Goal: Transaction & Acquisition: Download file/media

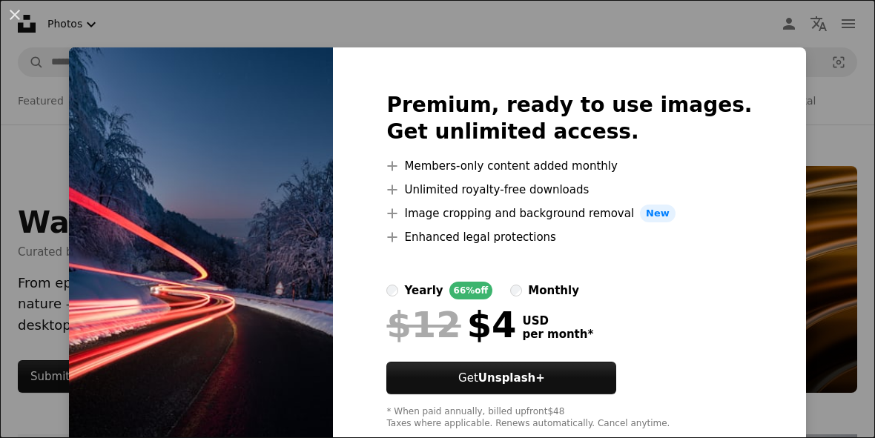
scroll to position [1112, 0]
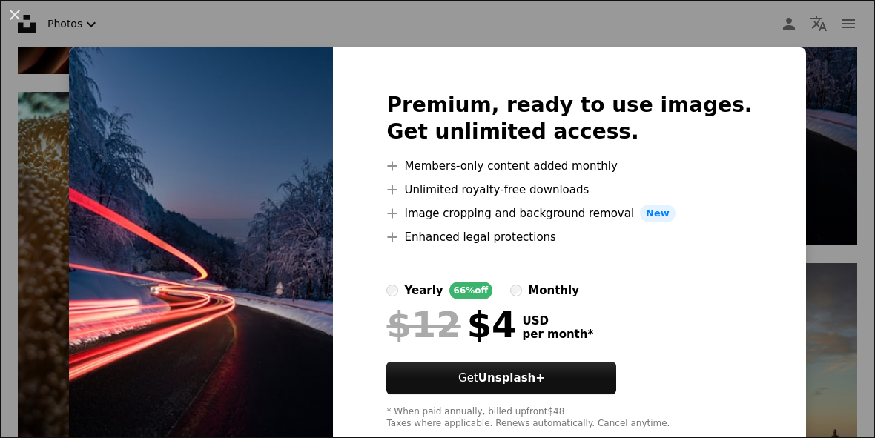
click at [839, 152] on div "An X shape Premium, ready to use images. Get unlimited access. A plus sign Memb…" at bounding box center [437, 219] width 875 height 438
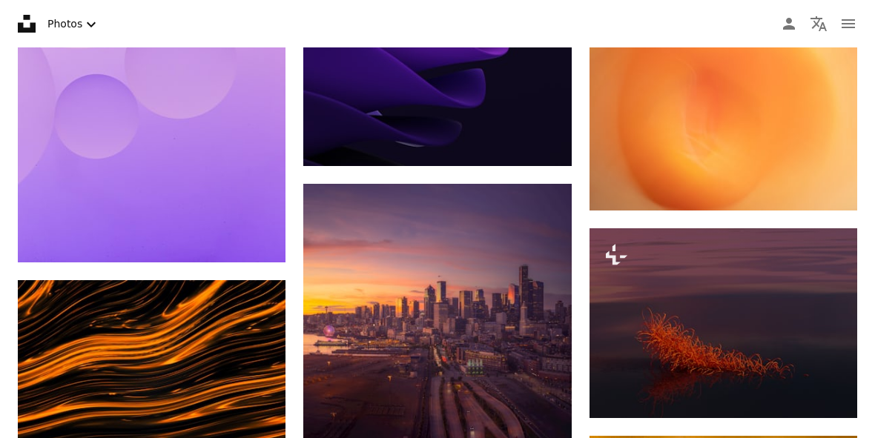
scroll to position [1764, 0]
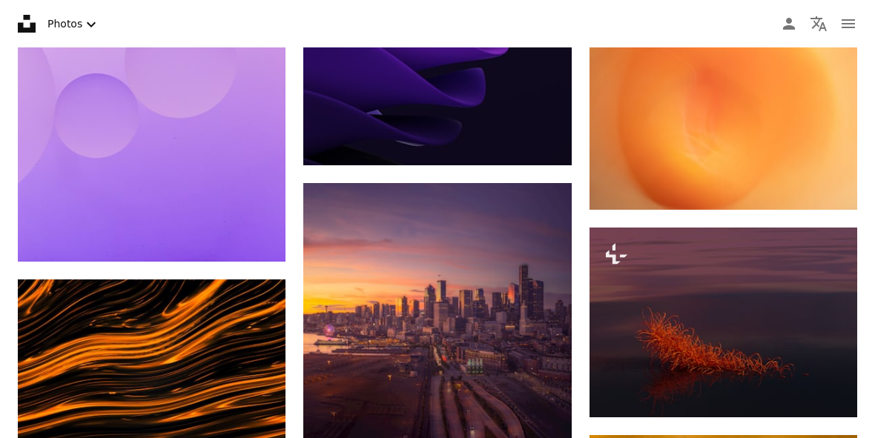
click at [262, 437] on icon "Arrow pointing down" at bounding box center [256, 435] width 12 height 18
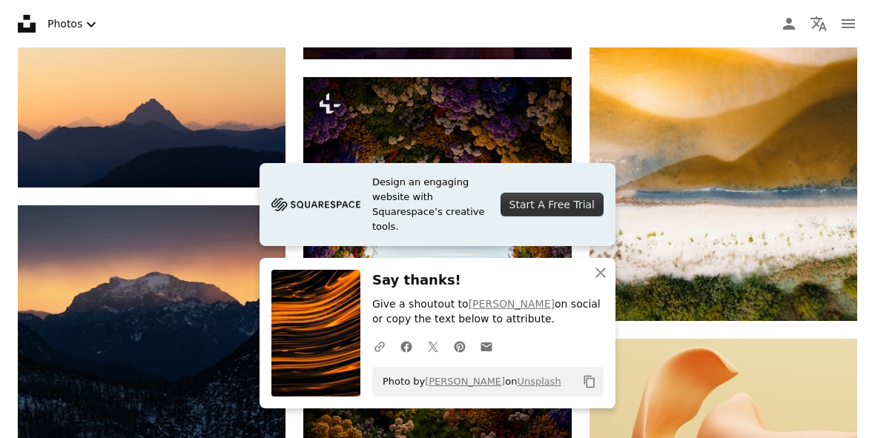
scroll to position [2236, 0]
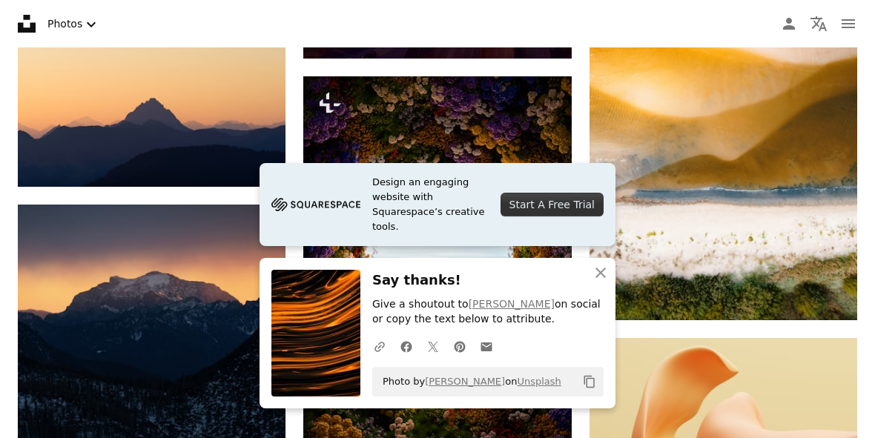
click at [598, 282] on icon "An X shape" at bounding box center [601, 273] width 18 height 18
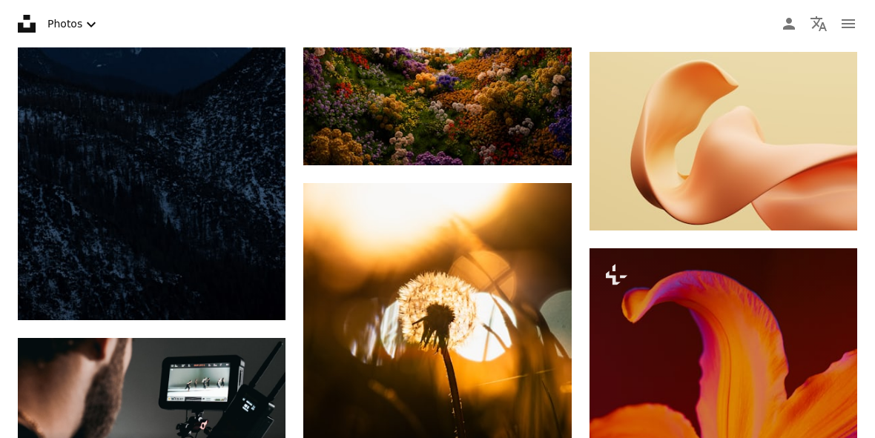
scroll to position [2524, 0]
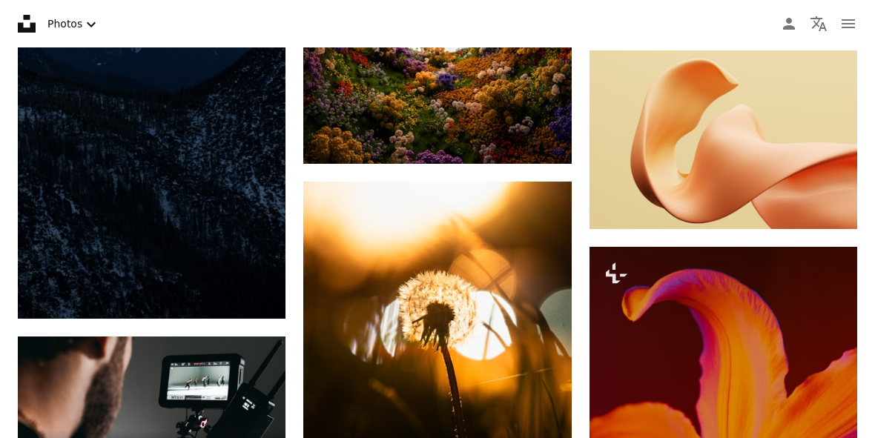
click at [825, 208] on icon "Arrow pointing down" at bounding box center [828, 202] width 12 height 18
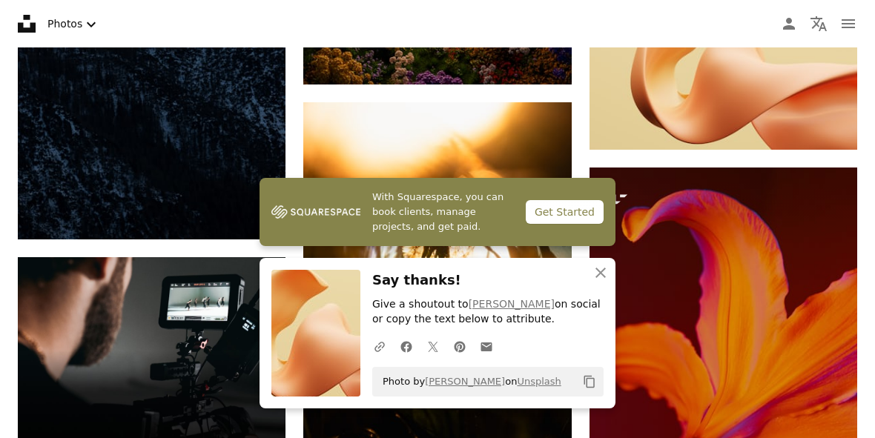
click at [601, 288] on button "An X shape Close" at bounding box center [601, 273] width 30 height 30
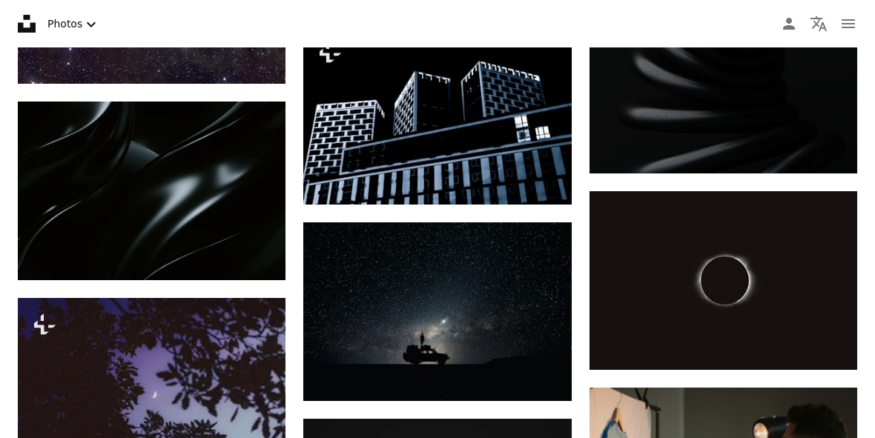
scroll to position [3591, 0]
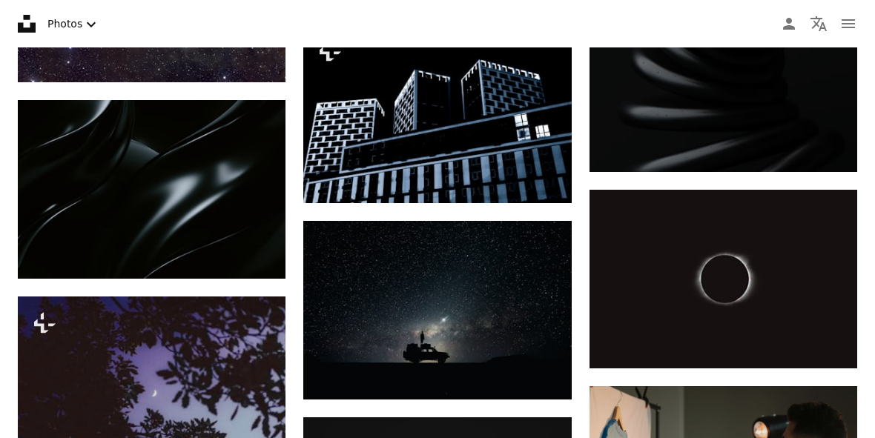
click at [253, 260] on icon "Arrow pointing down" at bounding box center [256, 251] width 12 height 18
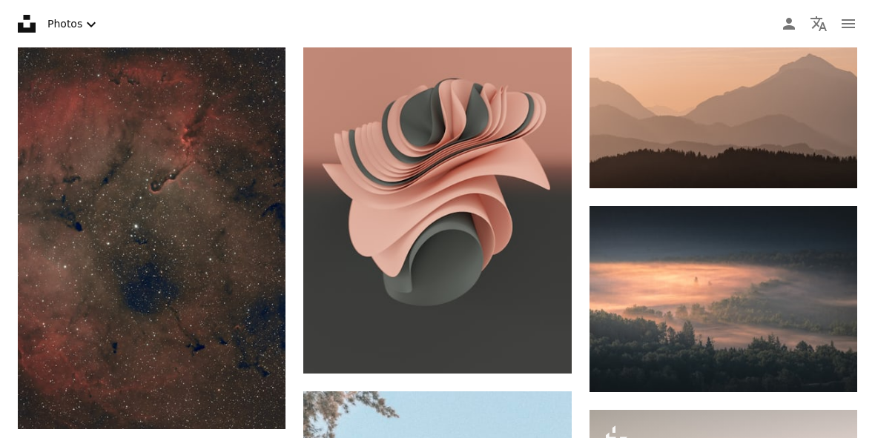
scroll to position [7836, 0]
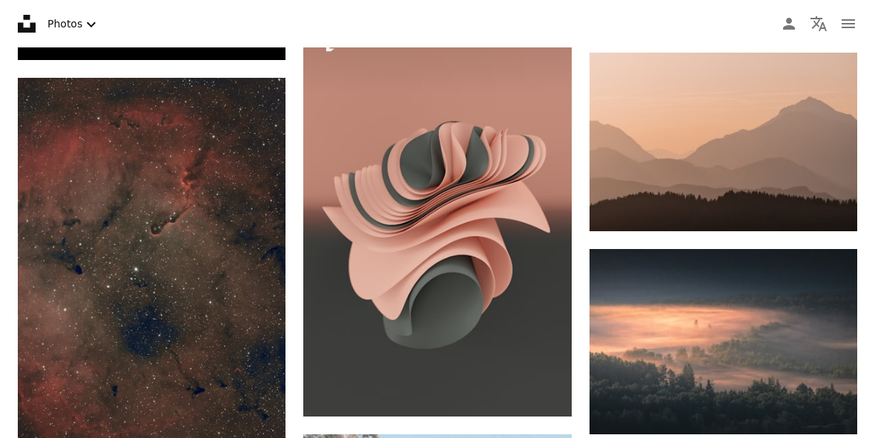
click at [830, 416] on icon "Arrow pointing down" at bounding box center [828, 407] width 12 height 18
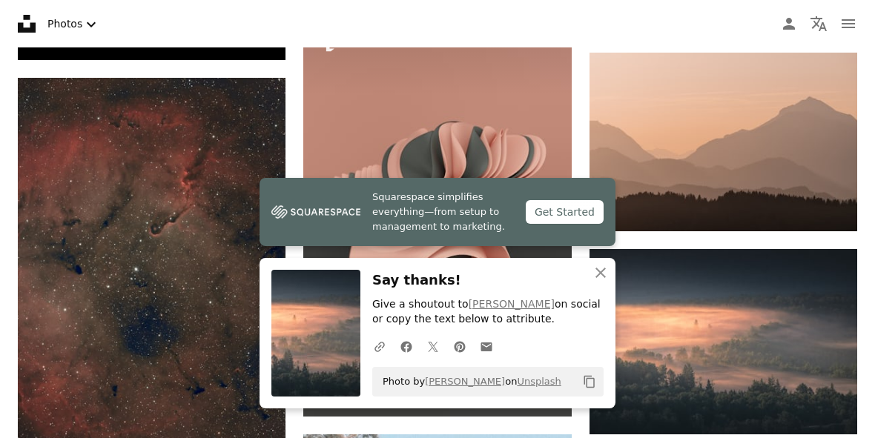
click at [600, 288] on button "An X shape Close" at bounding box center [601, 273] width 30 height 30
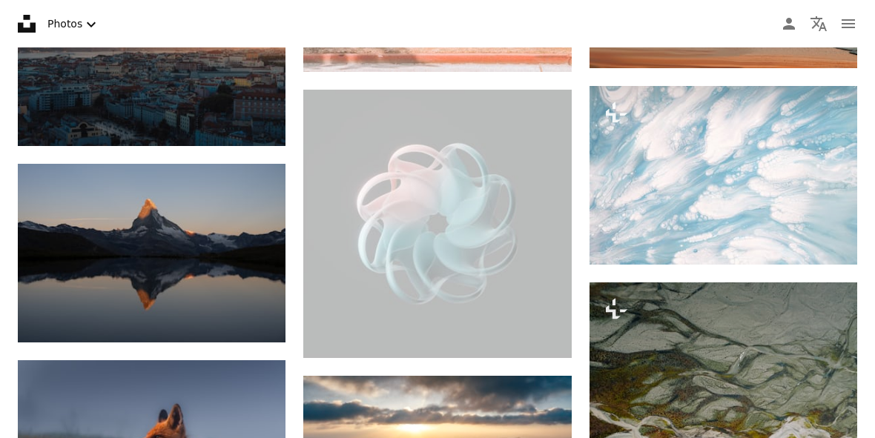
scroll to position [8556, 0]
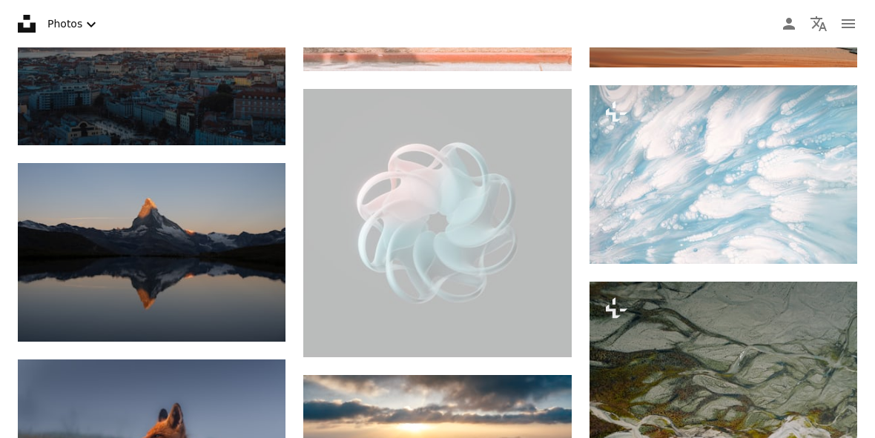
click at [262, 323] on icon "Arrow pointing down" at bounding box center [256, 314] width 12 height 18
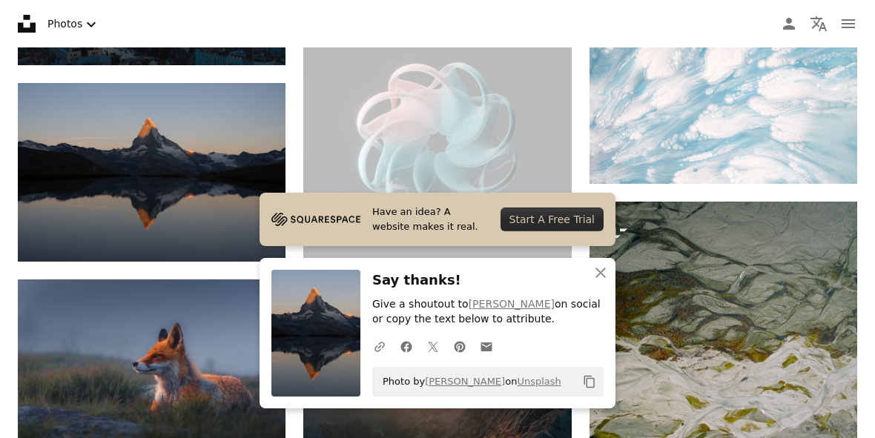
click at [600, 278] on icon "button" at bounding box center [600, 273] width 10 height 10
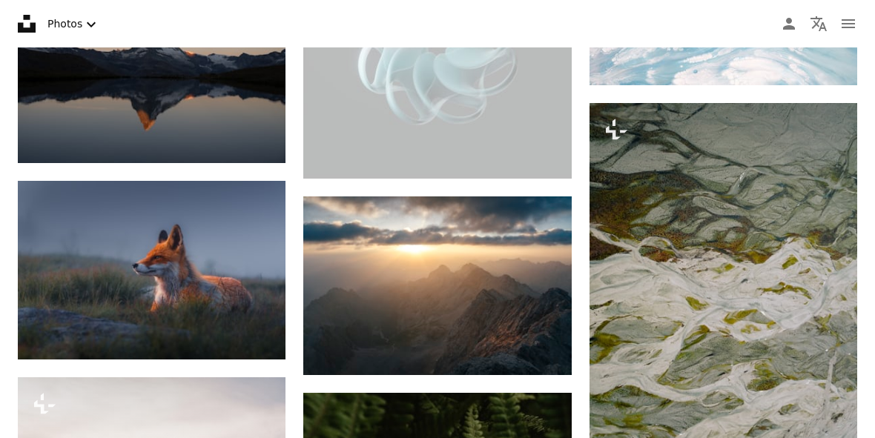
scroll to position [8755, 0]
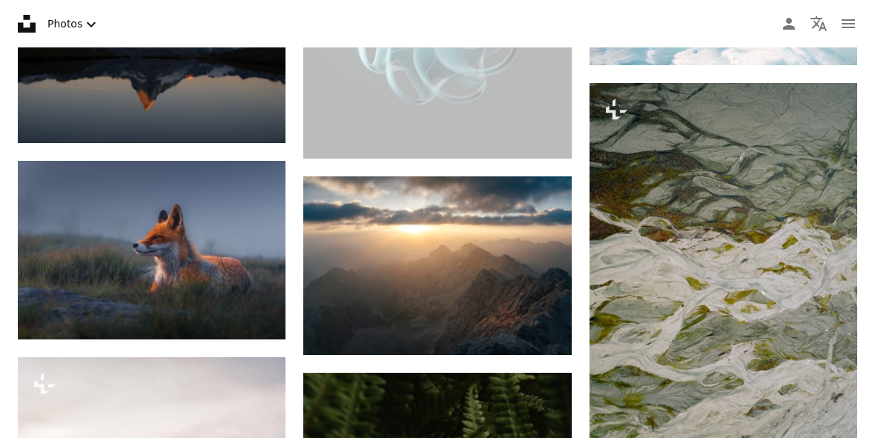
click at [547, 328] on icon "Arrow pointing down" at bounding box center [542, 328] width 12 height 18
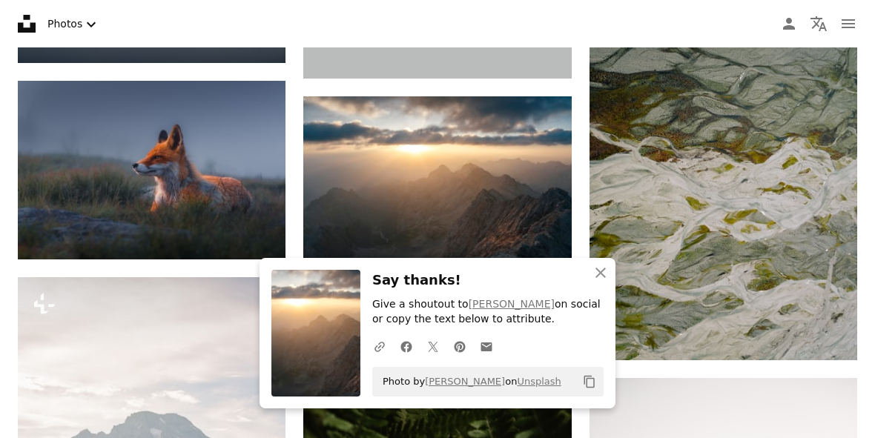
click at [603, 288] on button "An X shape Close" at bounding box center [601, 273] width 30 height 30
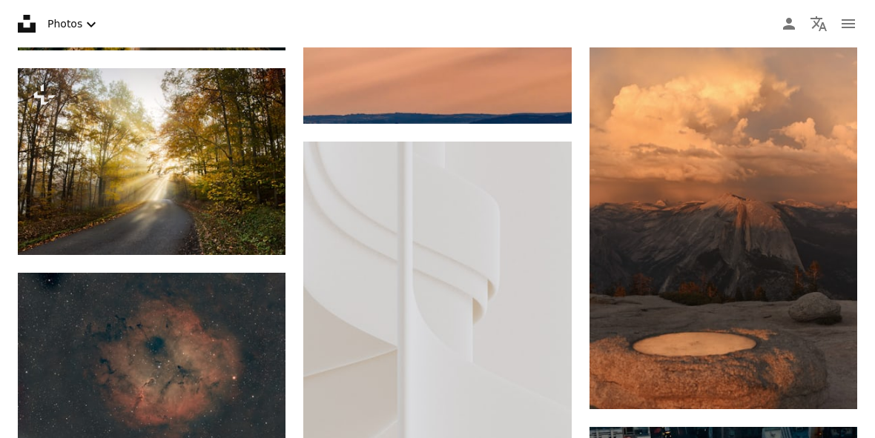
scroll to position [10000, 0]
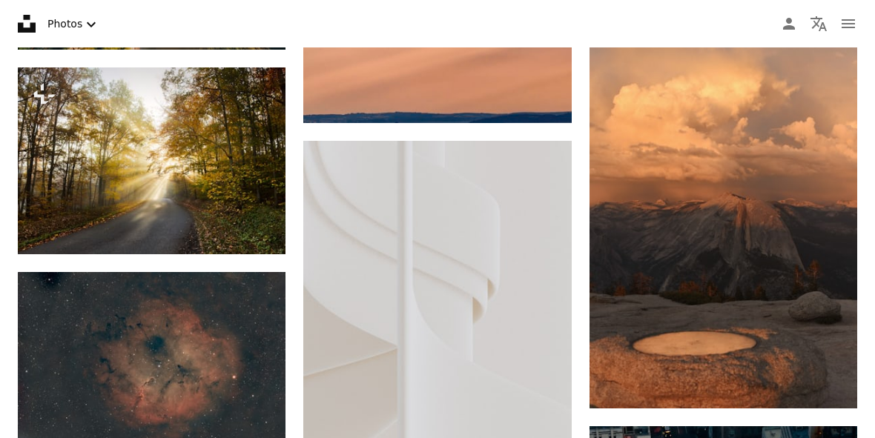
click at [230, 239] on button "A lock Download" at bounding box center [229, 228] width 83 height 24
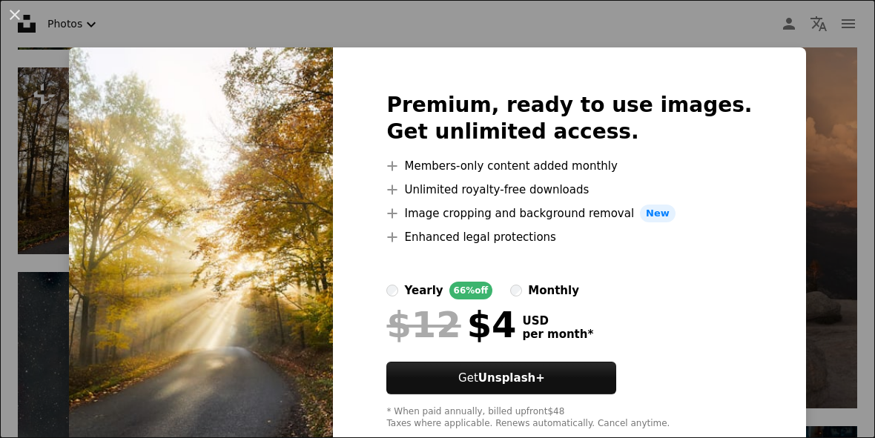
click at [824, 176] on div "An X shape Premium, ready to use images. Get unlimited access. A plus sign Memb…" at bounding box center [437, 219] width 875 height 438
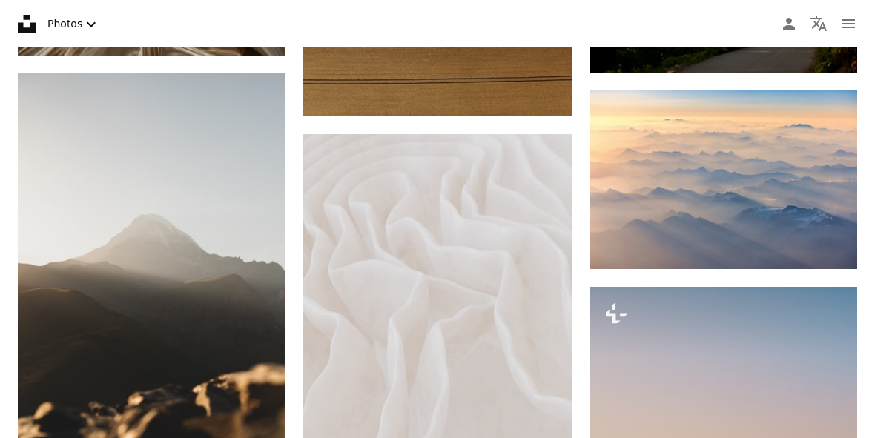
scroll to position [11594, 0]
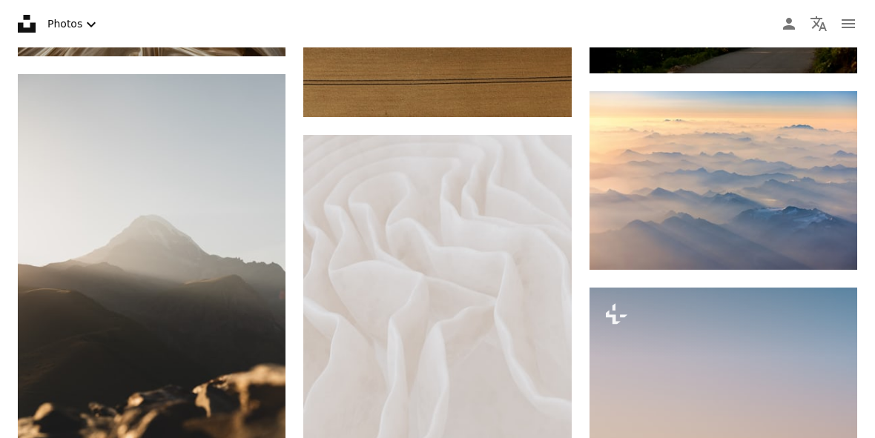
click at [829, 251] on icon "Arrow pointing down" at bounding box center [828, 243] width 12 height 18
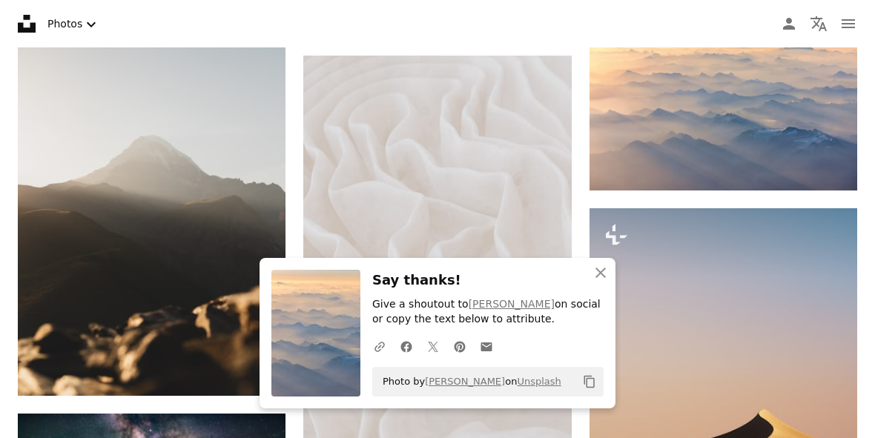
click at [602, 282] on icon "An X shape" at bounding box center [601, 273] width 18 height 18
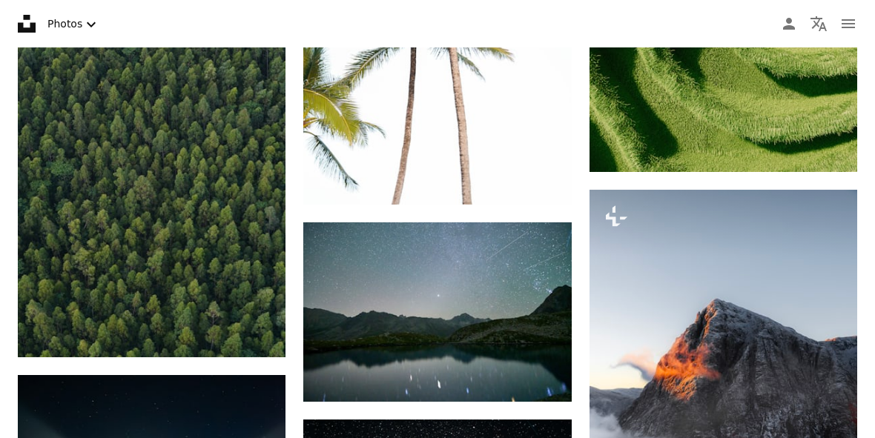
scroll to position [12723, 0]
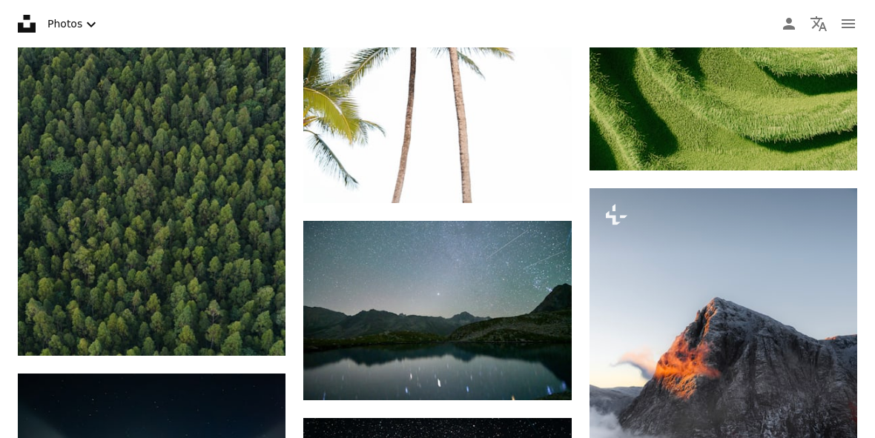
click at [547, 371] on icon "Arrow pointing down" at bounding box center [542, 373] width 12 height 18
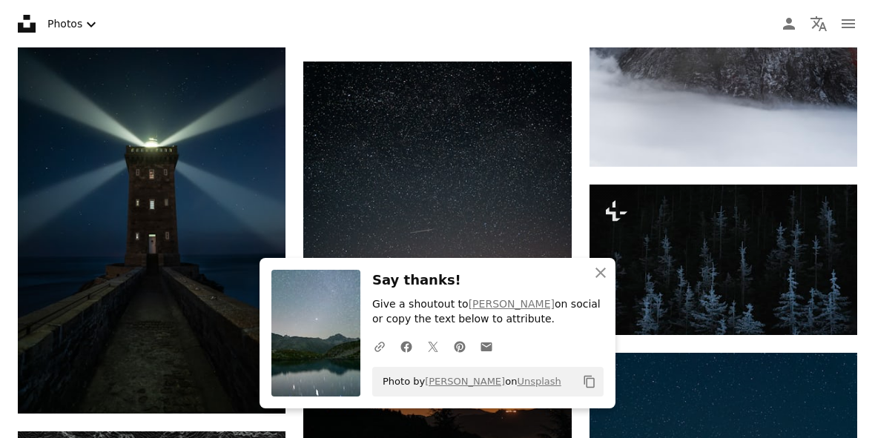
scroll to position [13098, 0]
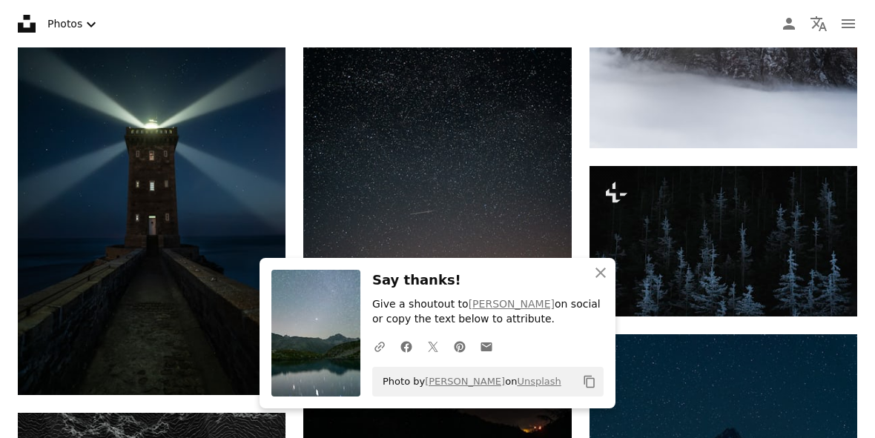
click at [602, 278] on icon "button" at bounding box center [600, 273] width 10 height 10
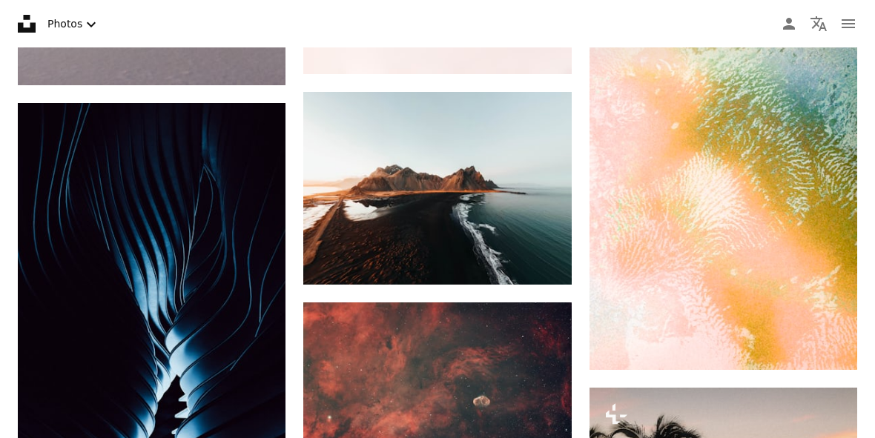
scroll to position [14859, 0]
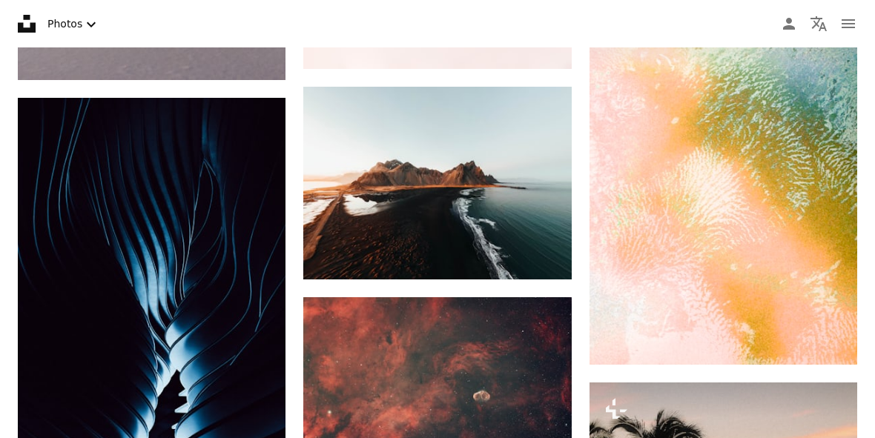
click at [540, 254] on icon "Download" at bounding box center [542, 252] width 10 height 10
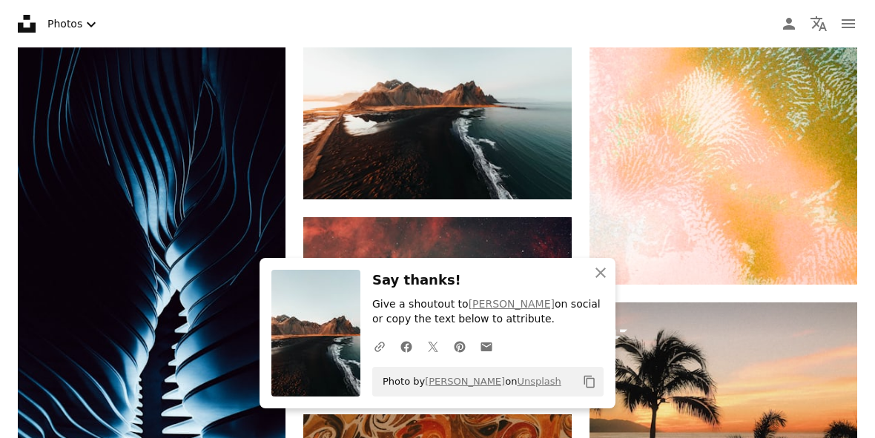
click at [597, 282] on icon "An X shape" at bounding box center [601, 273] width 18 height 18
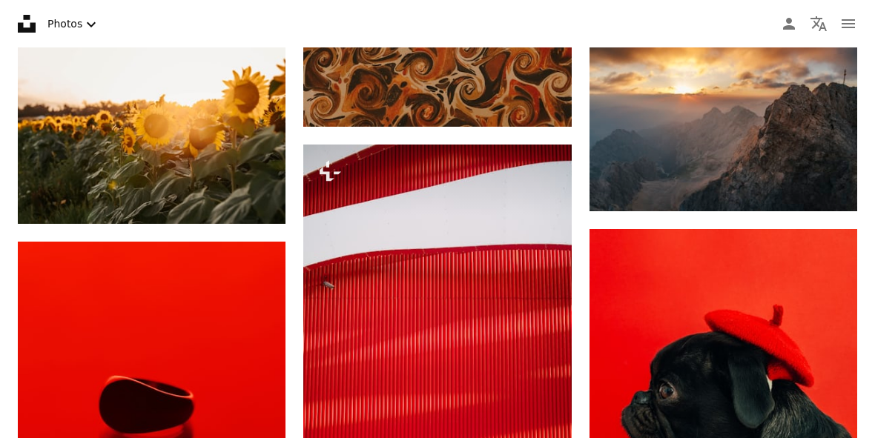
scroll to position [15326, 0]
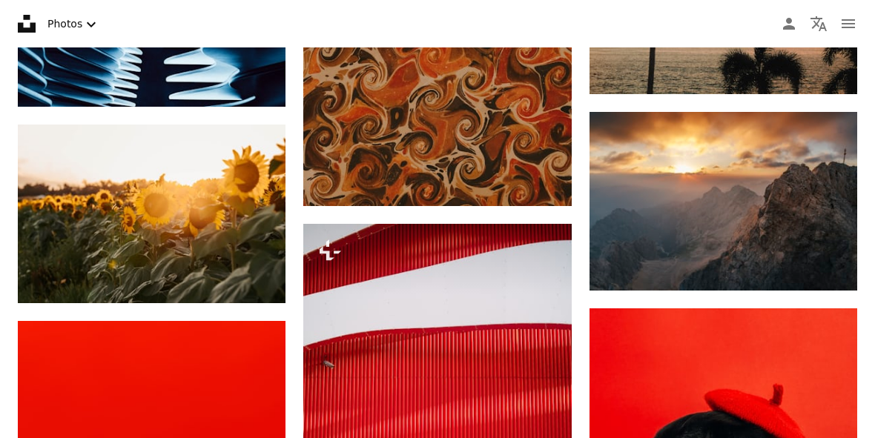
click at [819, 276] on link "Arrow pointing down" at bounding box center [828, 264] width 30 height 24
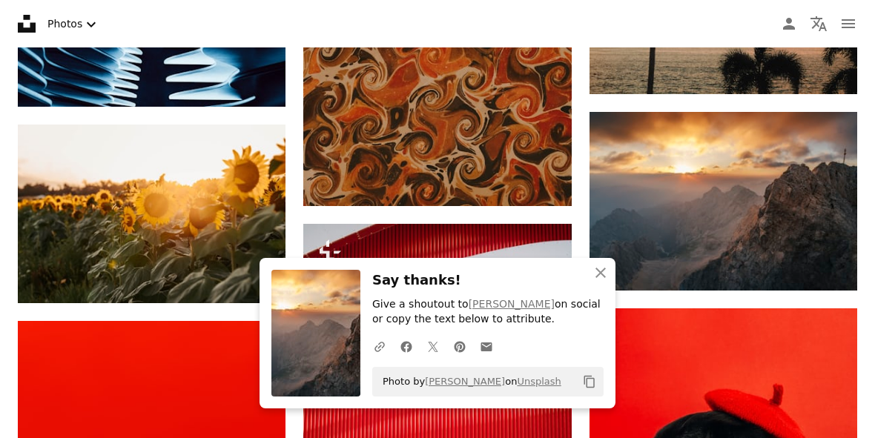
click at [605, 278] on icon "button" at bounding box center [600, 273] width 10 height 10
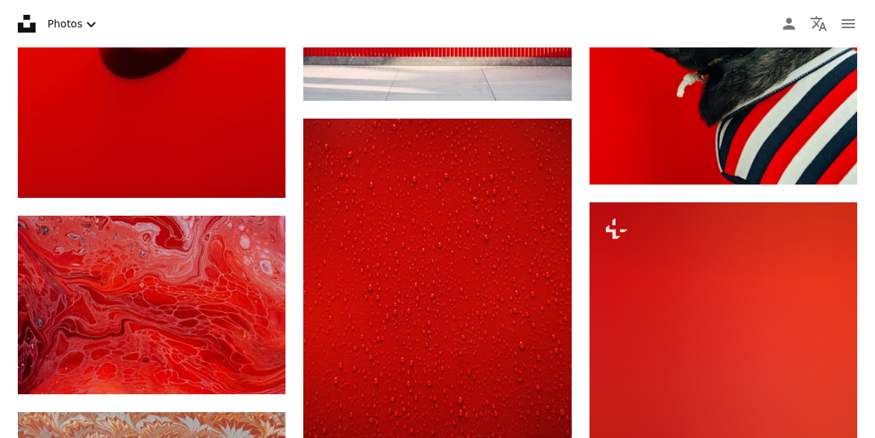
scroll to position [15807, 0]
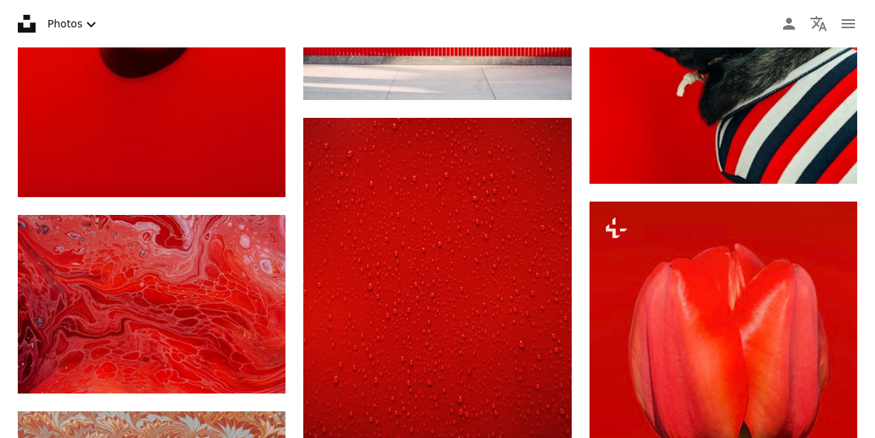
click at [257, 375] on icon "Arrow pointing down" at bounding box center [256, 366] width 12 height 18
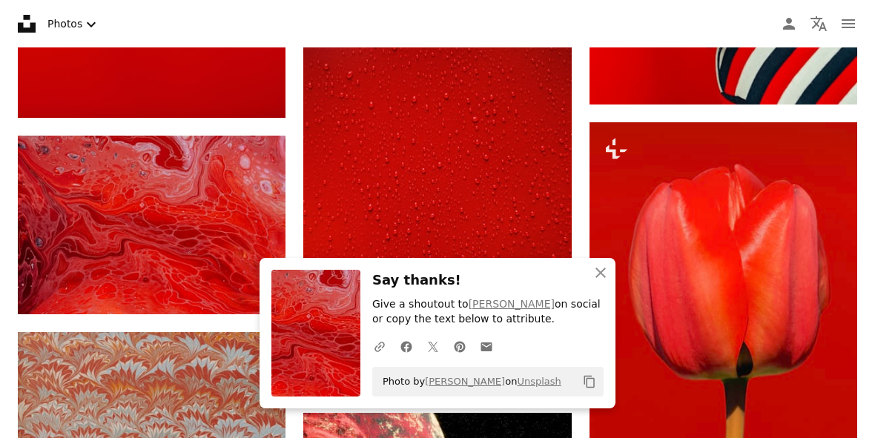
click at [607, 282] on icon "An X shape" at bounding box center [601, 273] width 18 height 18
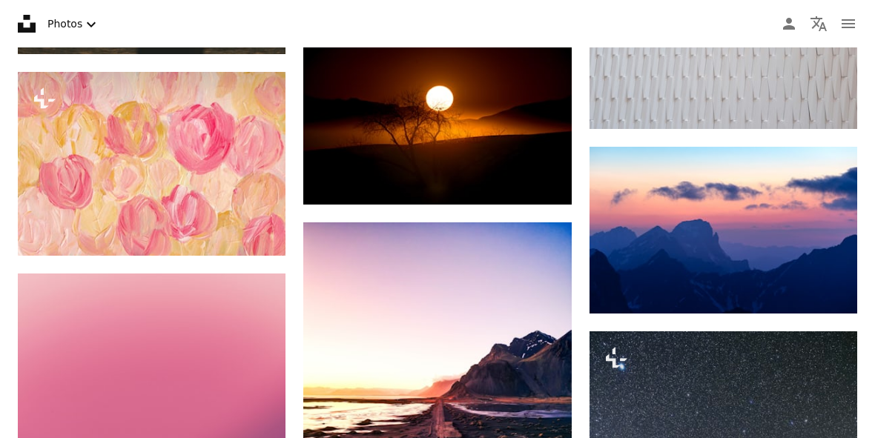
scroll to position [18667, 0]
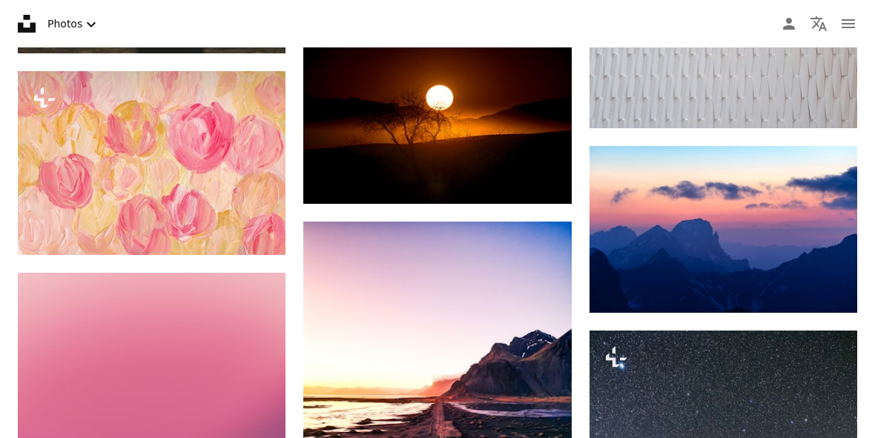
click at [824, 294] on icon "Arrow pointing down" at bounding box center [828, 286] width 12 height 18
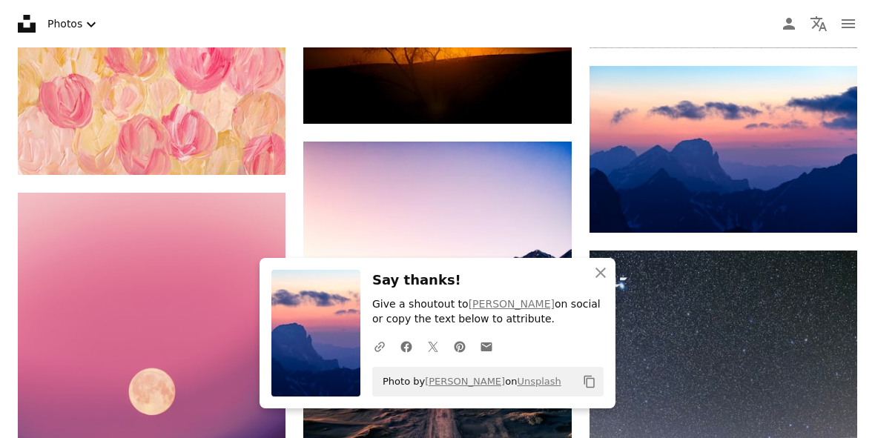
click at [600, 288] on button "An X shape Close" at bounding box center [601, 273] width 30 height 30
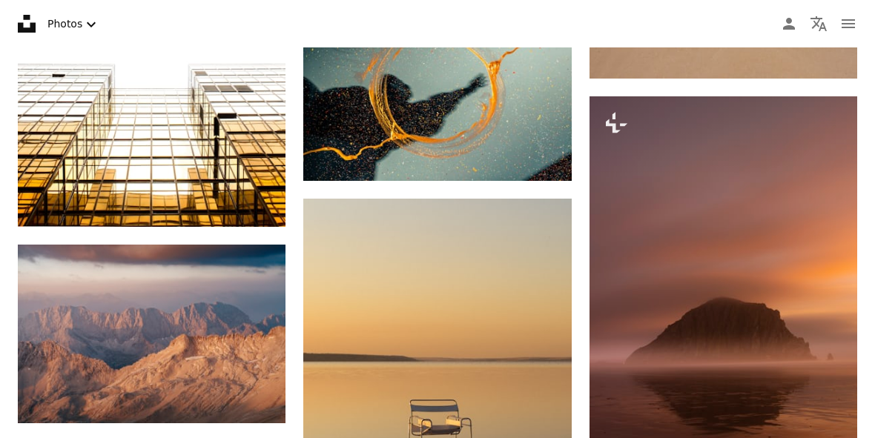
scroll to position [17838, 0]
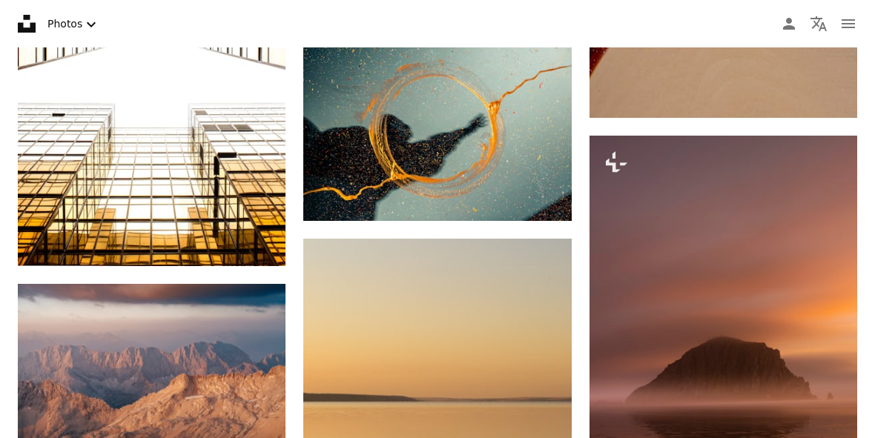
click at [253, 437] on icon "Arrow pointing down" at bounding box center [256, 435] width 12 height 18
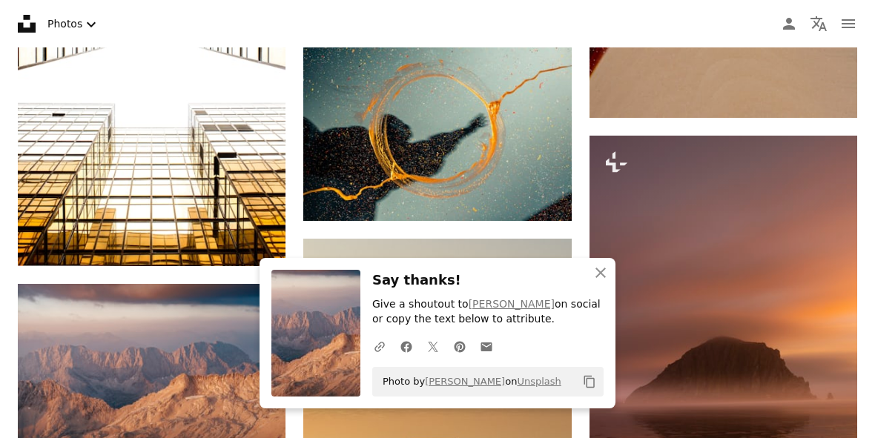
click at [601, 282] on icon "An X shape" at bounding box center [601, 273] width 18 height 18
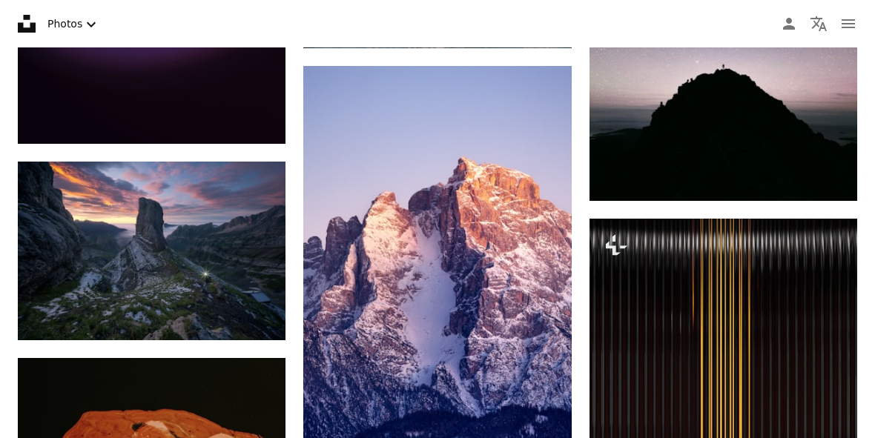
scroll to position [19200, 0]
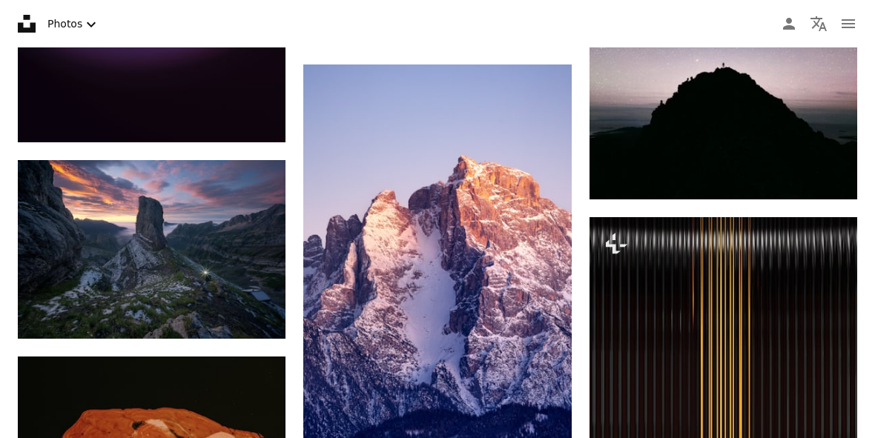
click at [244, 324] on link "Arrow pointing down" at bounding box center [256, 312] width 30 height 24
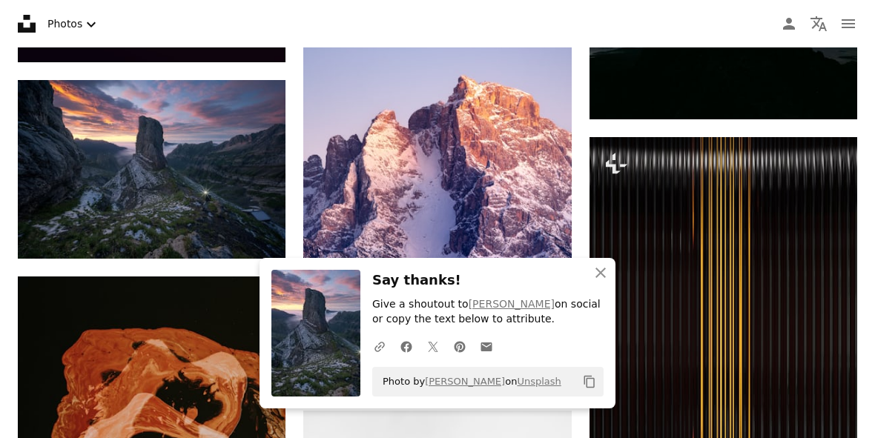
click at [636, 314] on img at bounding box center [723, 338] width 268 height 402
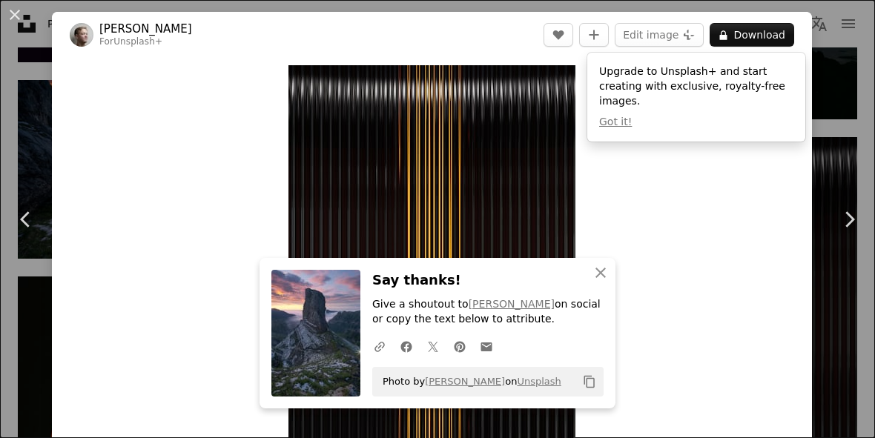
click at [22, 14] on button "An X shape" at bounding box center [15, 15] width 18 height 18
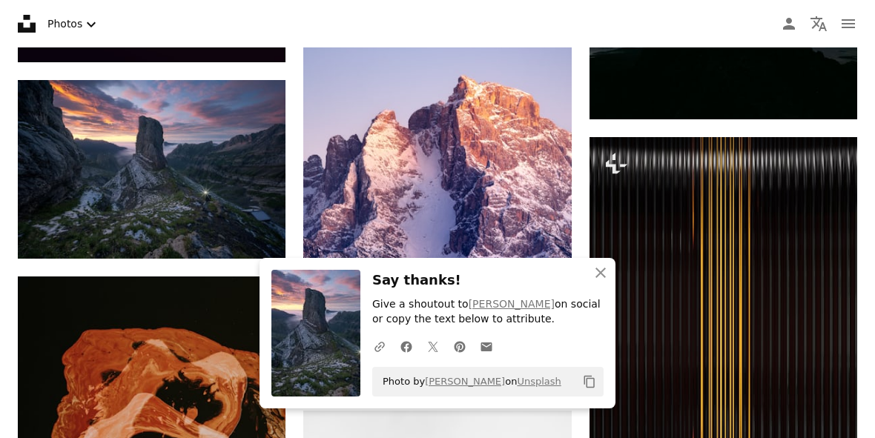
click at [599, 282] on icon "An X shape" at bounding box center [601, 273] width 18 height 18
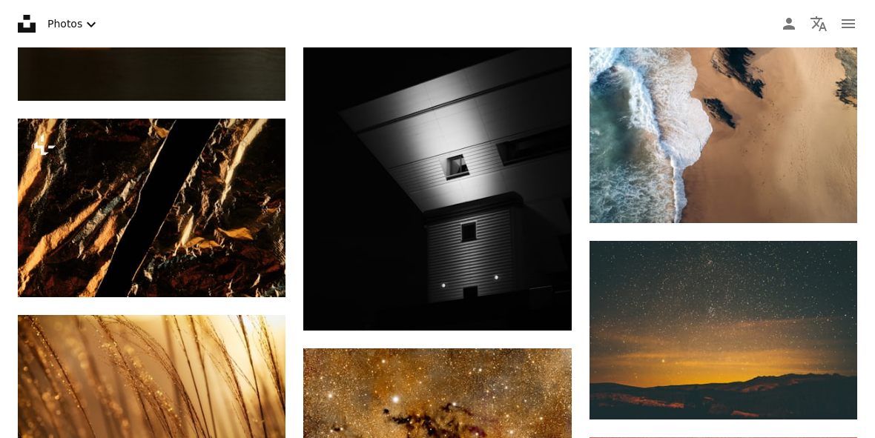
scroll to position [20700, 0]
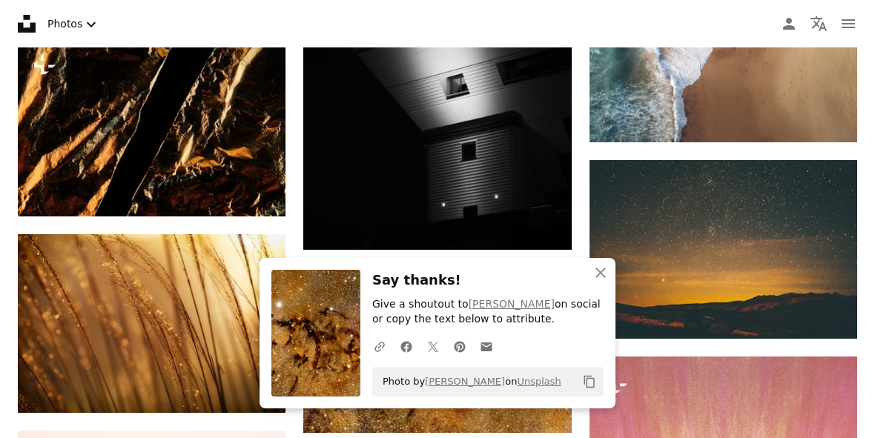
click at [607, 282] on icon "An X shape" at bounding box center [601, 273] width 18 height 18
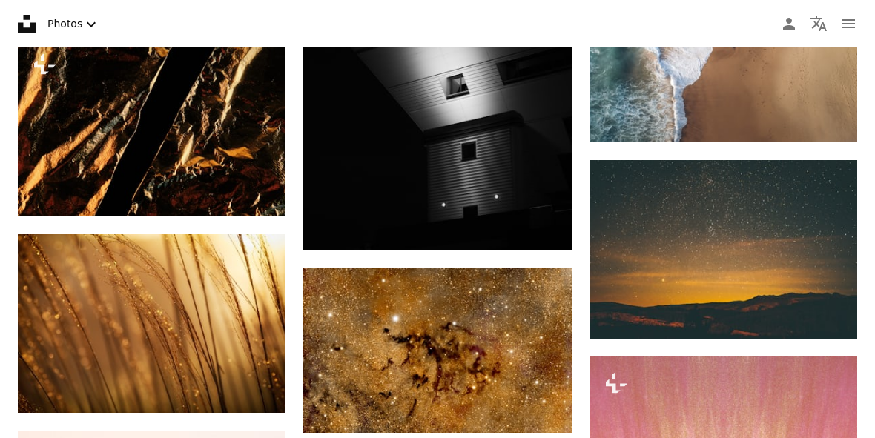
click at [257, 391] on icon "Download" at bounding box center [256, 385] width 10 height 10
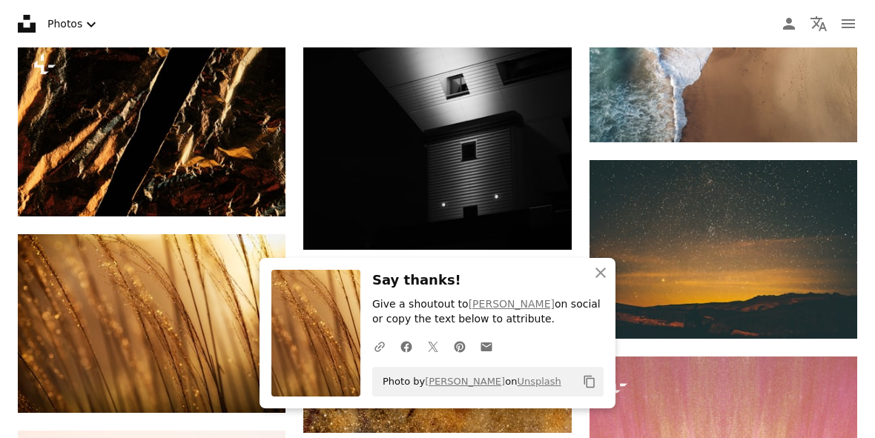
click at [598, 282] on icon "An X shape" at bounding box center [601, 273] width 18 height 18
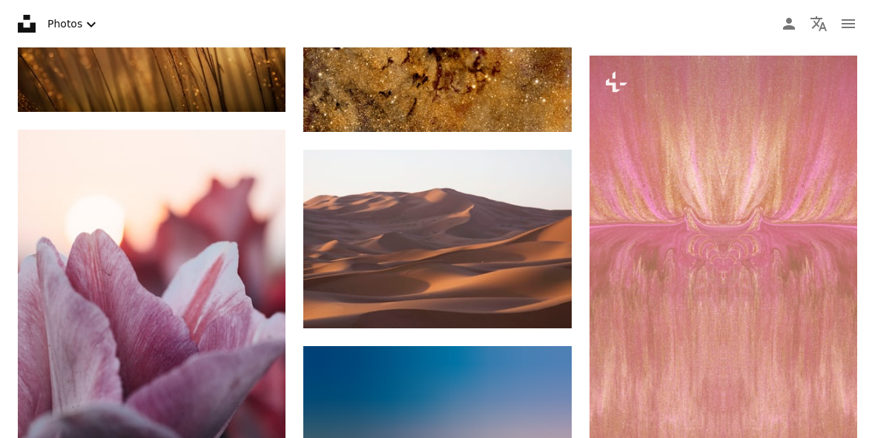
scroll to position [21082, 0]
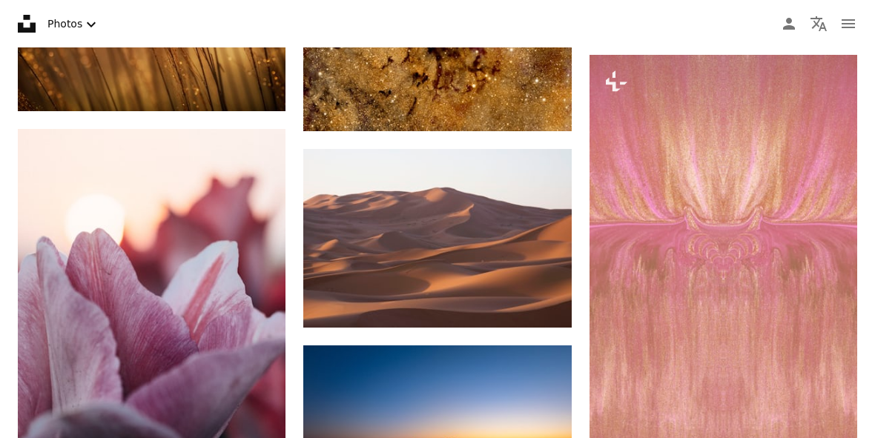
click at [547, 301] on icon "Arrow pointing down" at bounding box center [542, 300] width 12 height 18
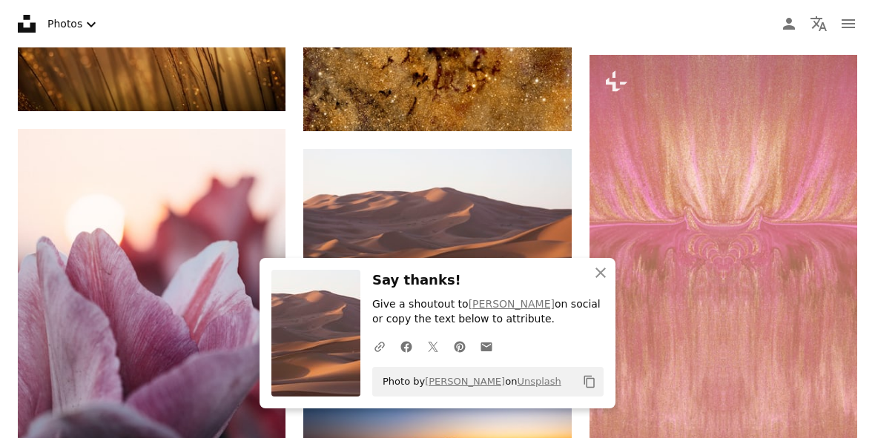
click at [604, 288] on button "An X shape Close" at bounding box center [601, 273] width 30 height 30
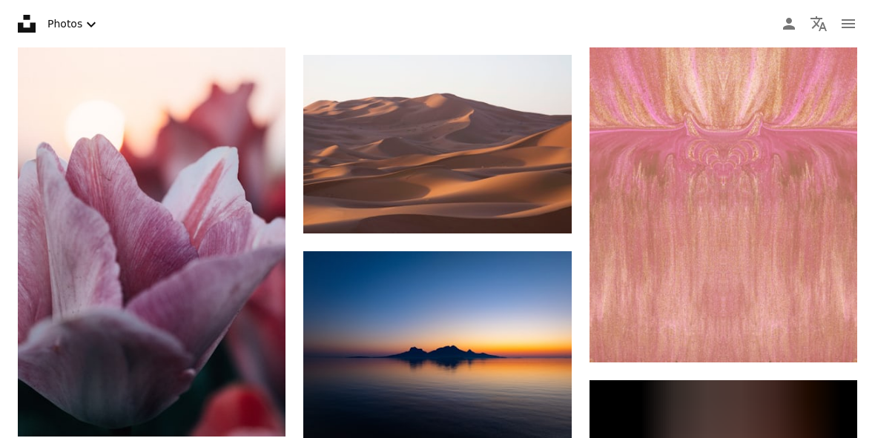
scroll to position [21176, 0]
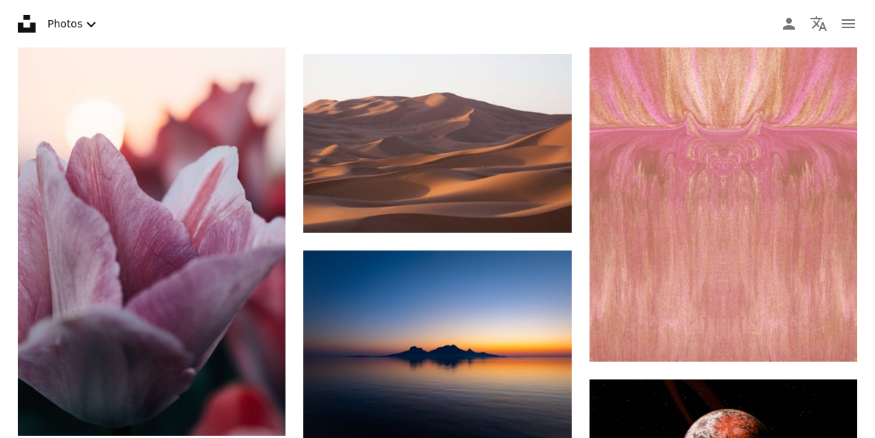
click at [546, 426] on icon "Arrow pointing down" at bounding box center [542, 424] width 12 height 18
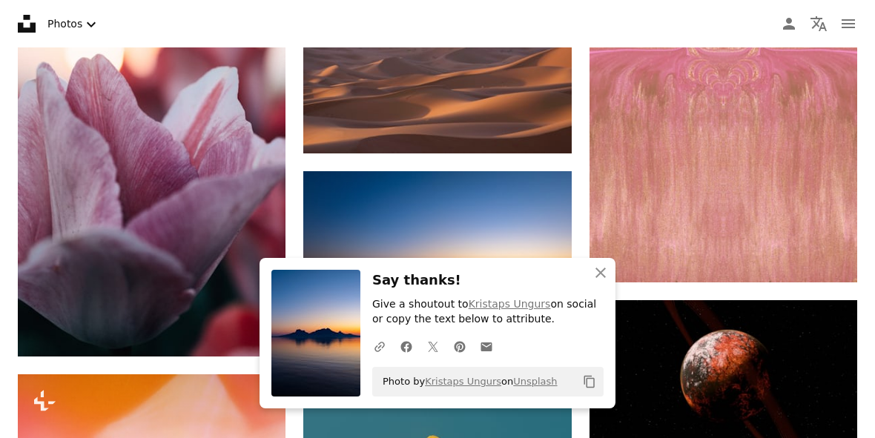
click at [598, 282] on icon "An X shape" at bounding box center [601, 273] width 18 height 18
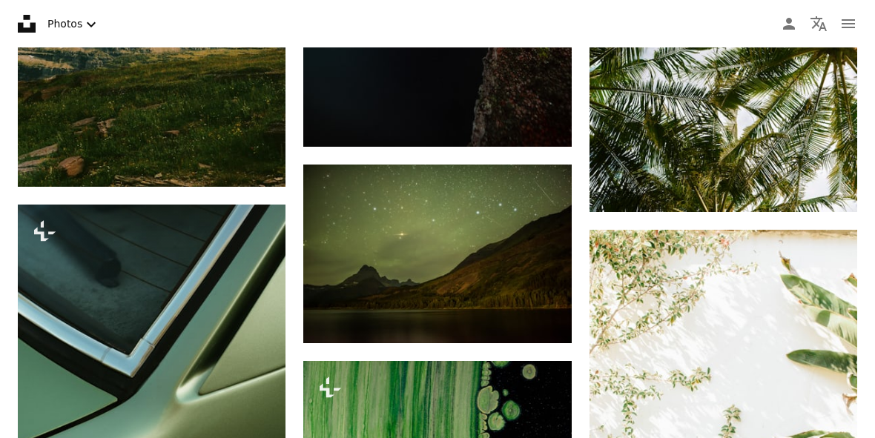
scroll to position [22487, 0]
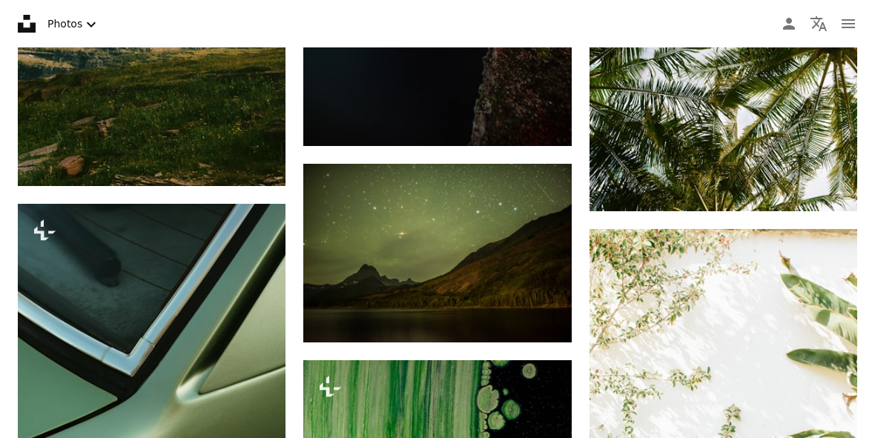
click at [536, 310] on icon "Arrow pointing down" at bounding box center [542, 315] width 12 height 18
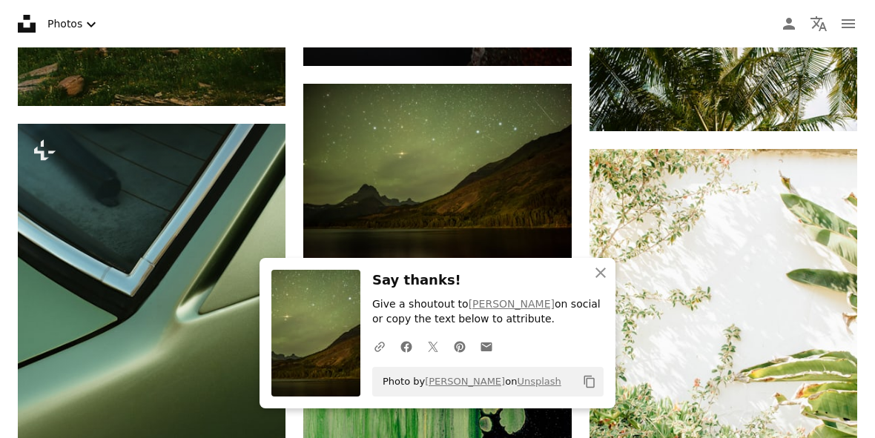
click at [596, 282] on icon "An X shape" at bounding box center [601, 273] width 18 height 18
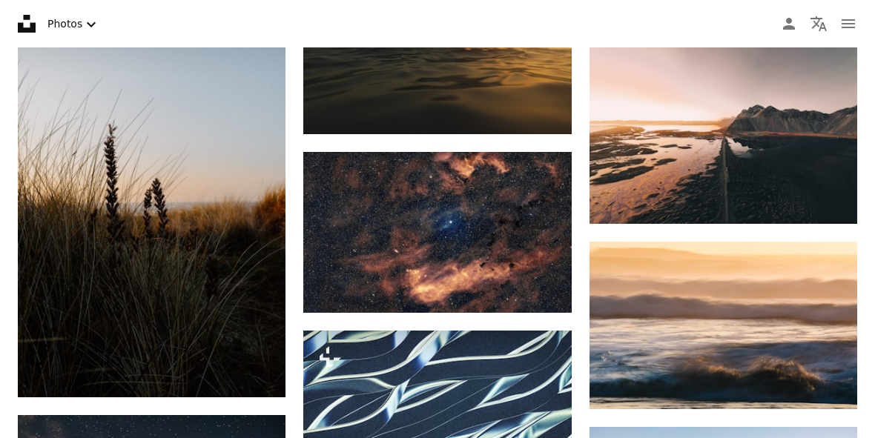
scroll to position [23313, 0]
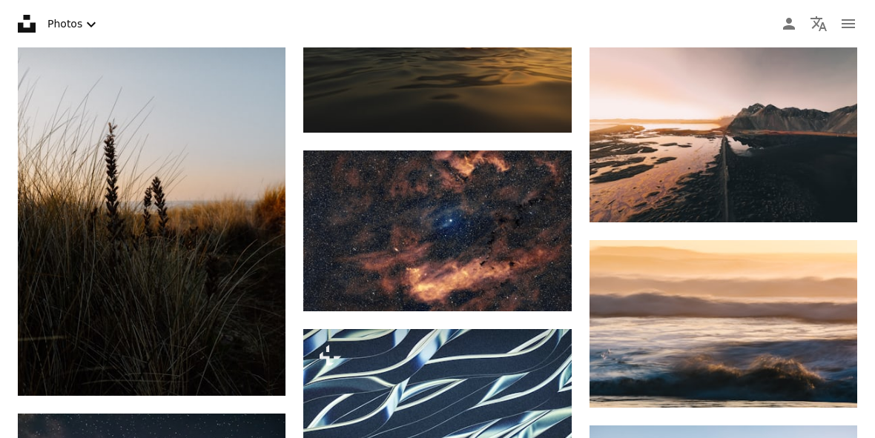
click at [827, 384] on icon "Download" at bounding box center [828, 380] width 10 height 10
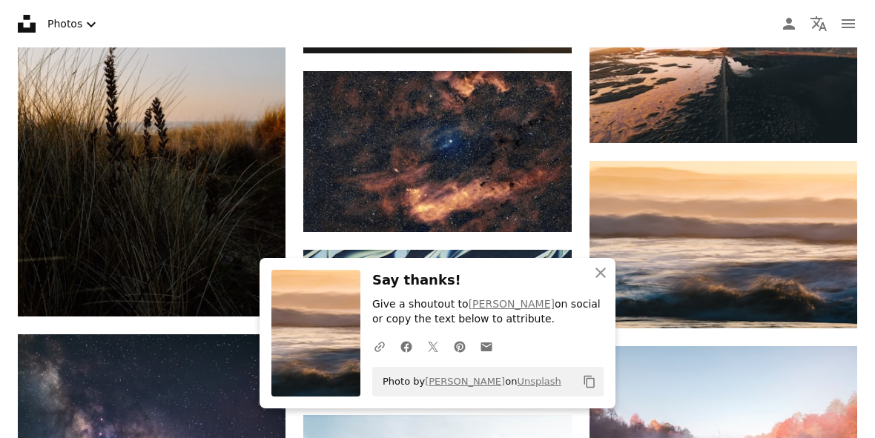
click at [600, 278] on icon "button" at bounding box center [600, 273] width 10 height 10
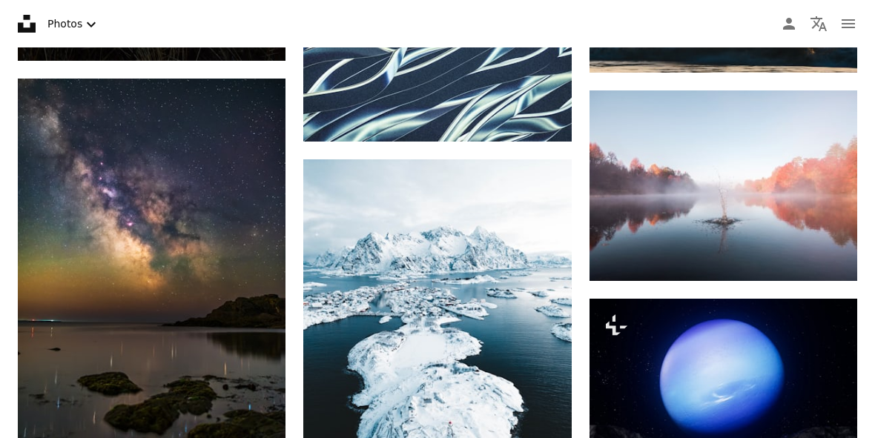
scroll to position [23658, 0]
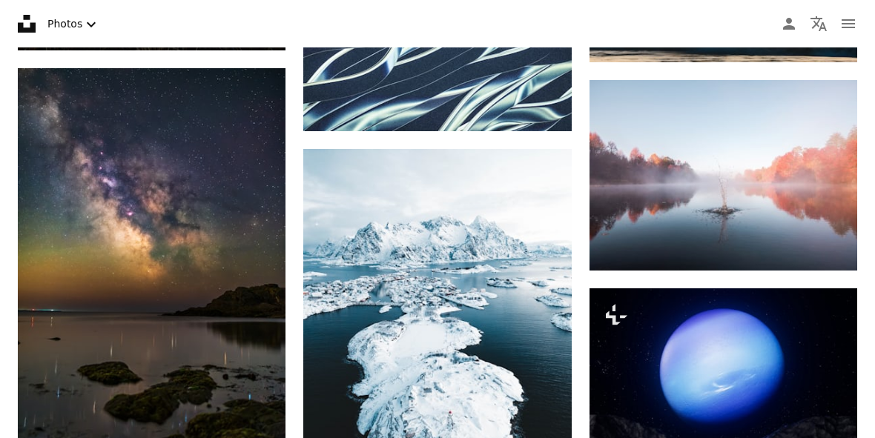
click at [823, 251] on icon "Arrow pointing down" at bounding box center [828, 243] width 12 height 18
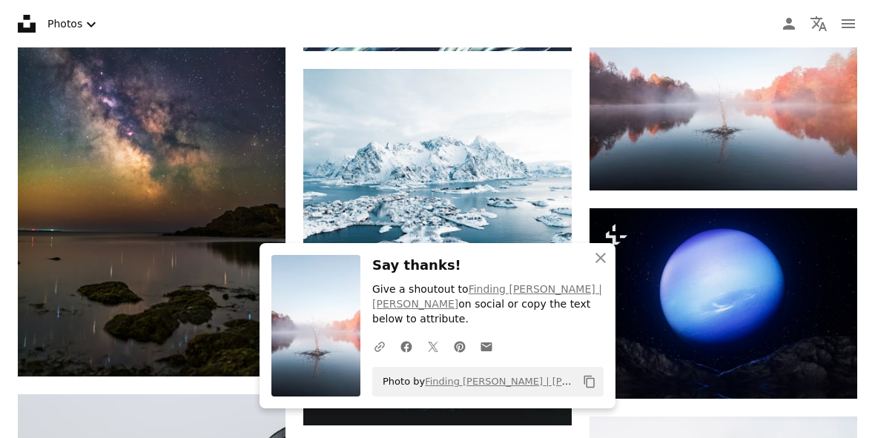
click at [600, 263] on icon "button" at bounding box center [600, 258] width 10 height 10
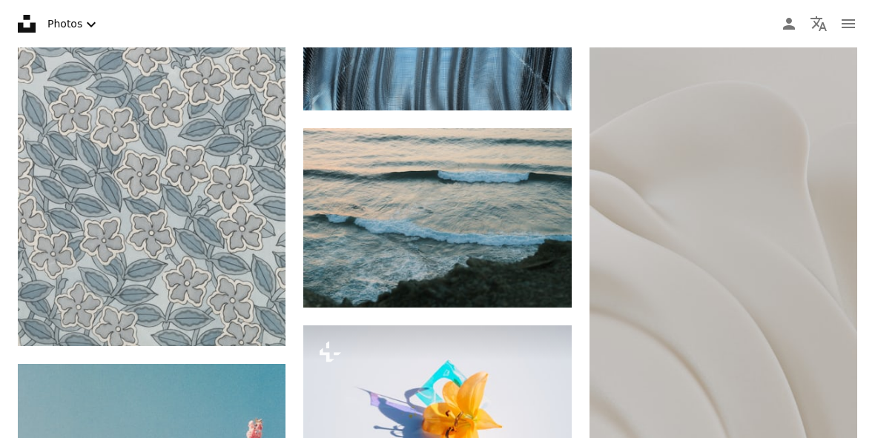
scroll to position [24536, 0]
click at [541, 280] on icon "Download" at bounding box center [542, 279] width 10 height 10
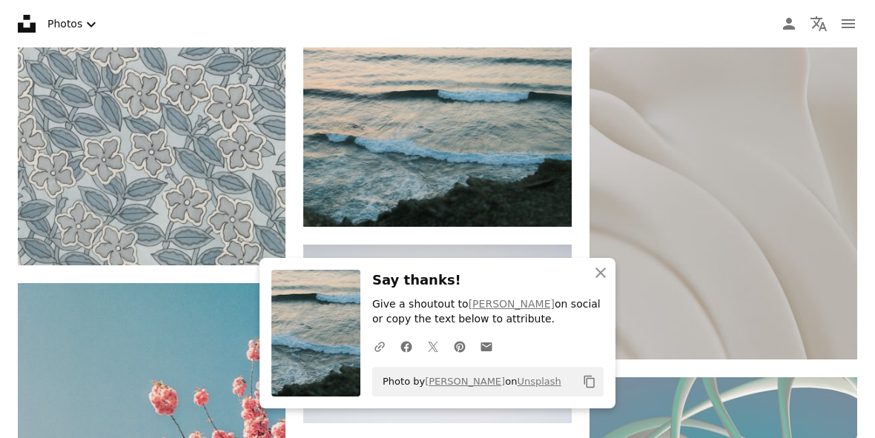
click at [596, 278] on icon "button" at bounding box center [600, 273] width 10 height 10
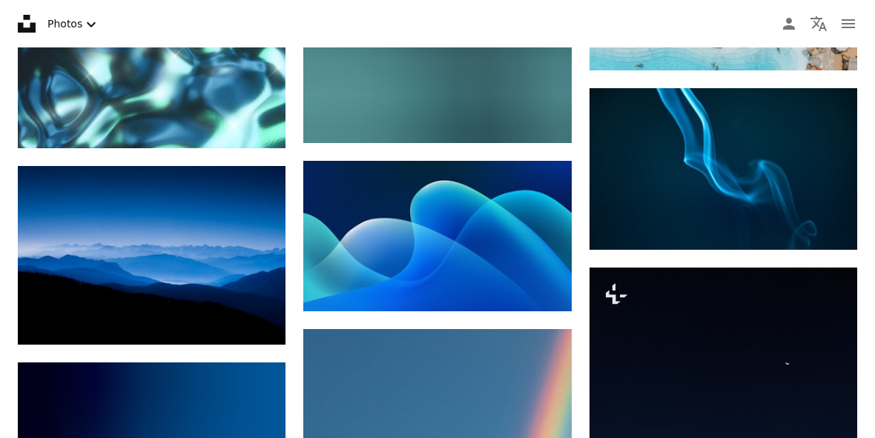
scroll to position [25910, 0]
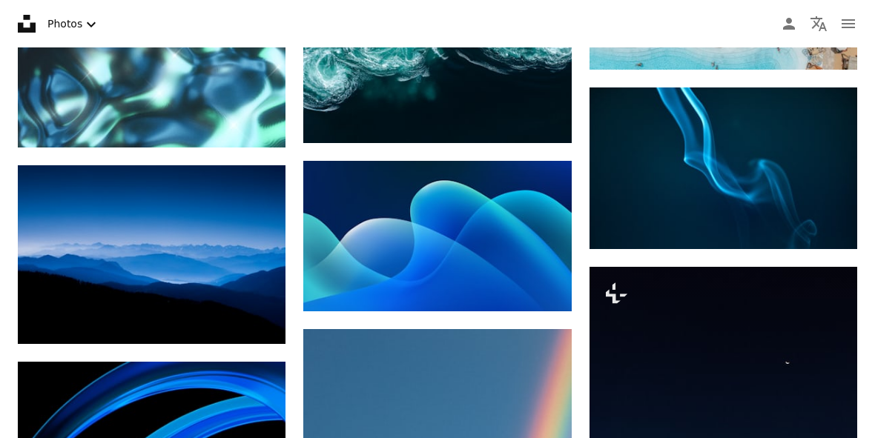
click at [248, 329] on link "Arrow pointing down" at bounding box center [256, 317] width 30 height 24
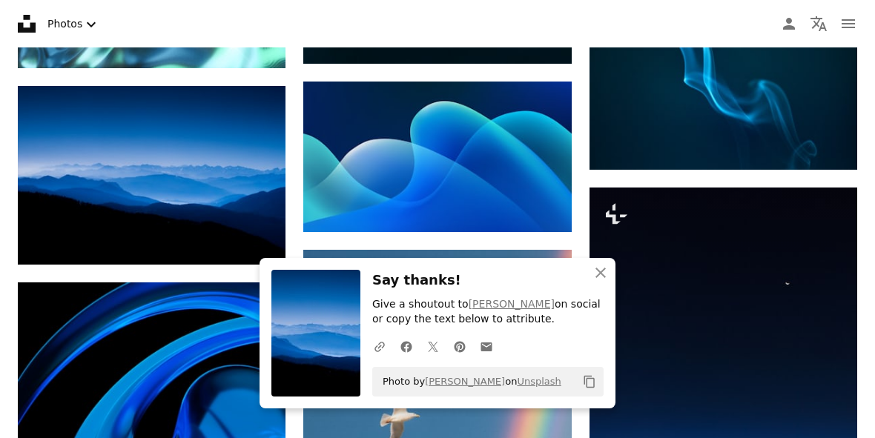
click at [594, 282] on icon "An X shape" at bounding box center [601, 273] width 18 height 18
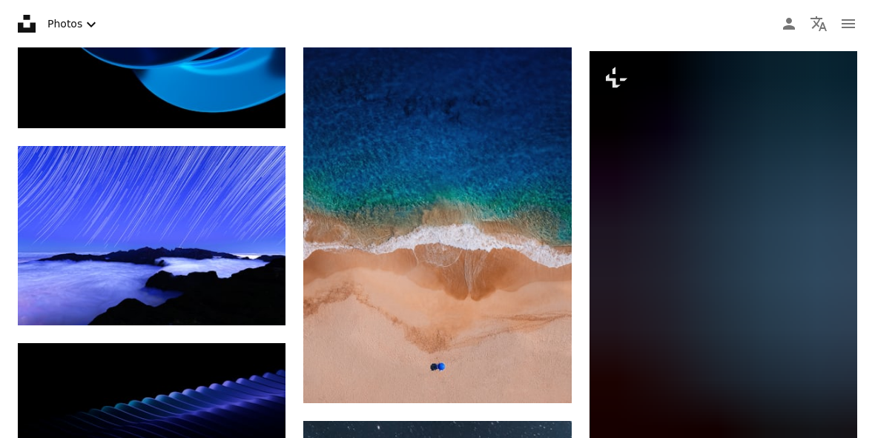
scroll to position [26551, 0]
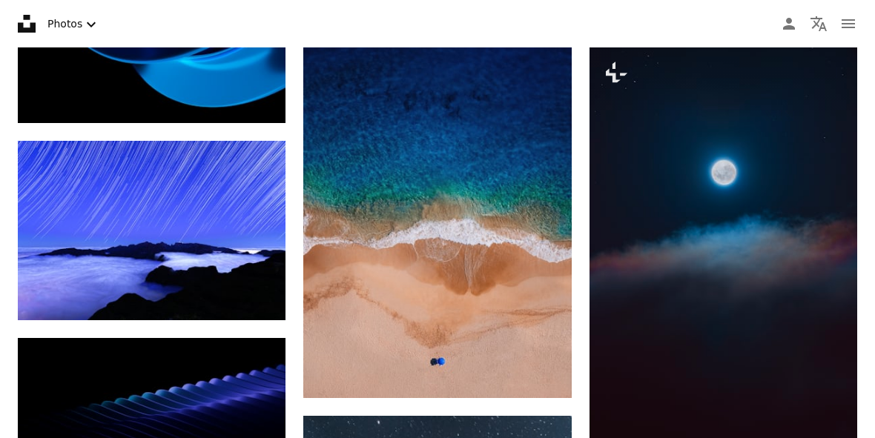
click at [248, 305] on link "Arrow pointing down" at bounding box center [256, 294] width 30 height 24
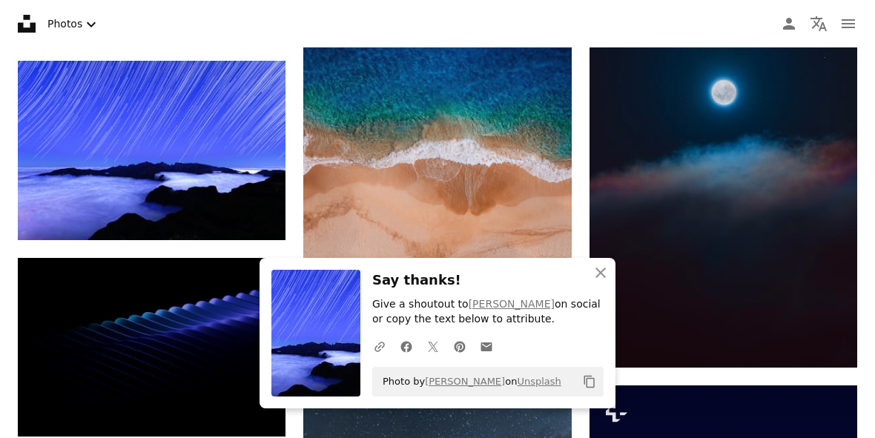
click at [595, 282] on icon "An X shape" at bounding box center [601, 273] width 18 height 18
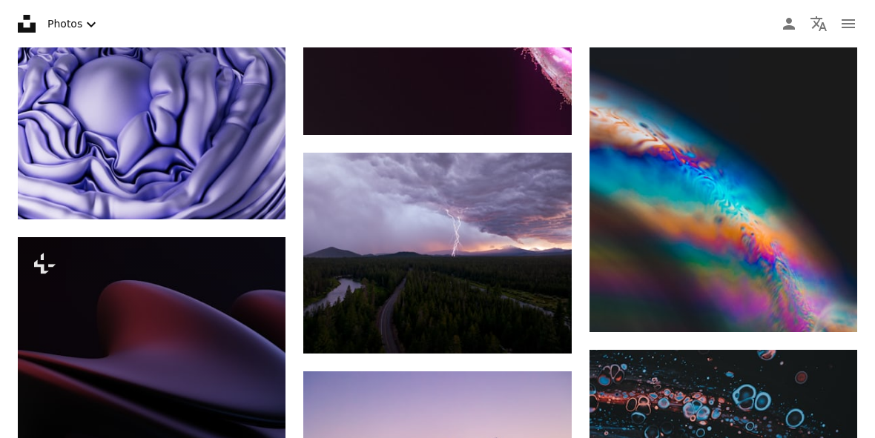
scroll to position [27654, 0]
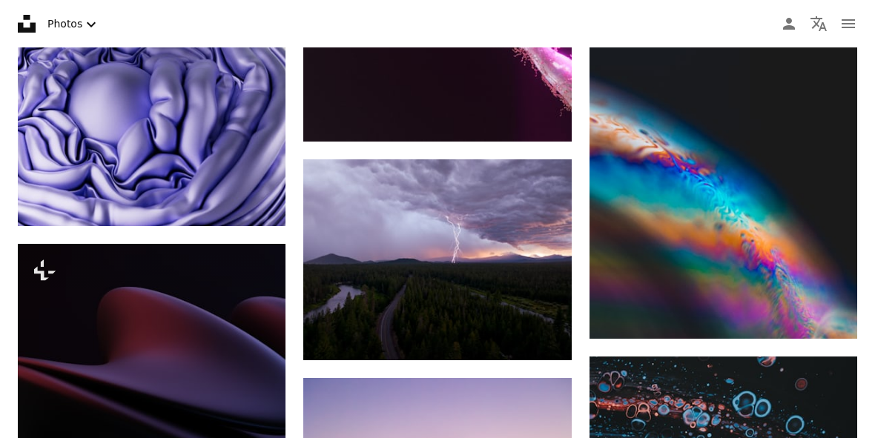
click at [537, 324] on icon "Arrow pointing down" at bounding box center [542, 333] width 12 height 18
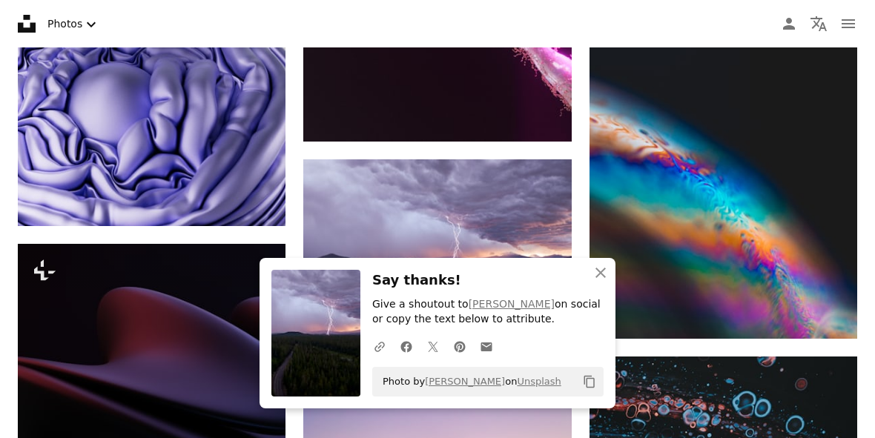
click at [595, 282] on icon "An X shape" at bounding box center [601, 273] width 18 height 18
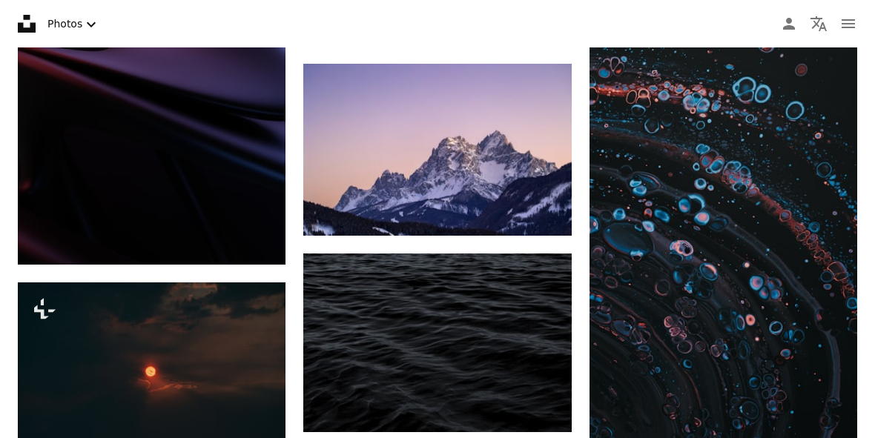
scroll to position [27970, 0]
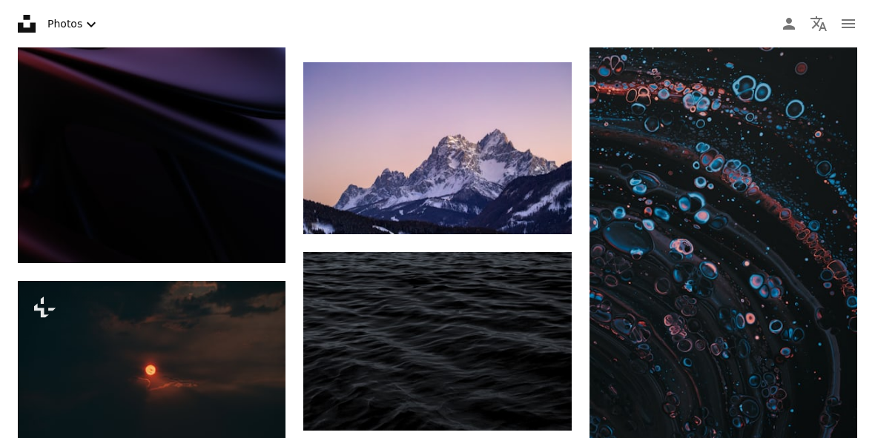
click at [821, 428] on link "Arrow pointing down" at bounding box center [828, 416] width 30 height 24
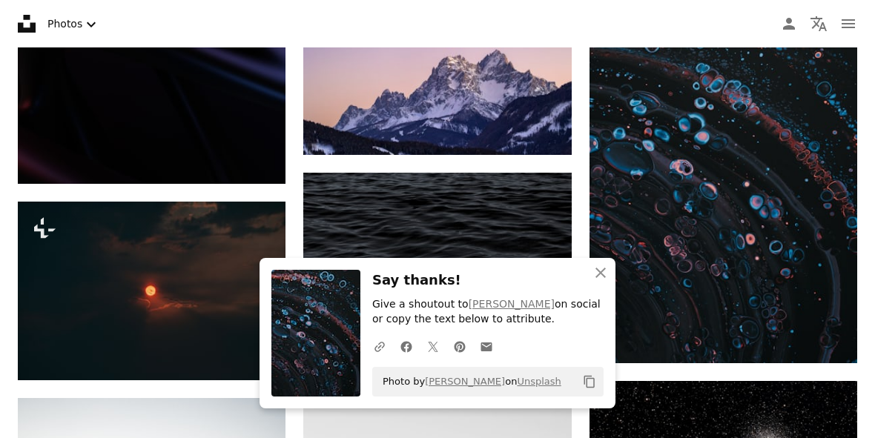
click at [607, 282] on icon "An X shape" at bounding box center [601, 273] width 18 height 18
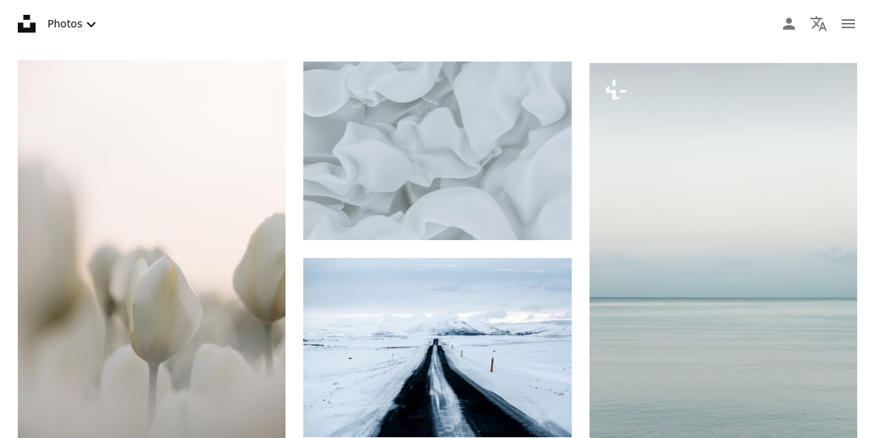
scroll to position [29688, 0]
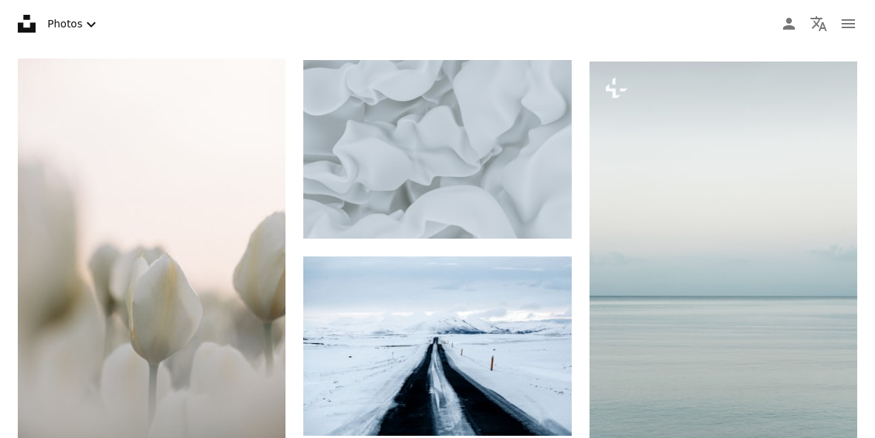
click at [541, 406] on icon "Download" at bounding box center [542, 408] width 10 height 10
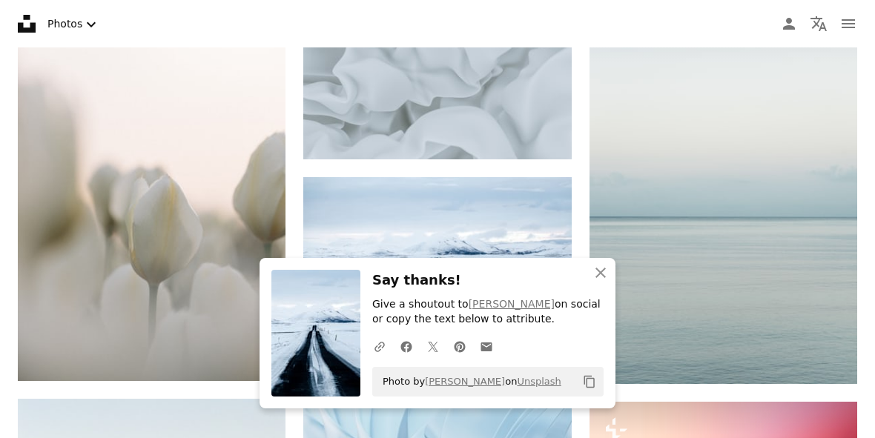
click at [596, 282] on icon "An X shape" at bounding box center [601, 273] width 18 height 18
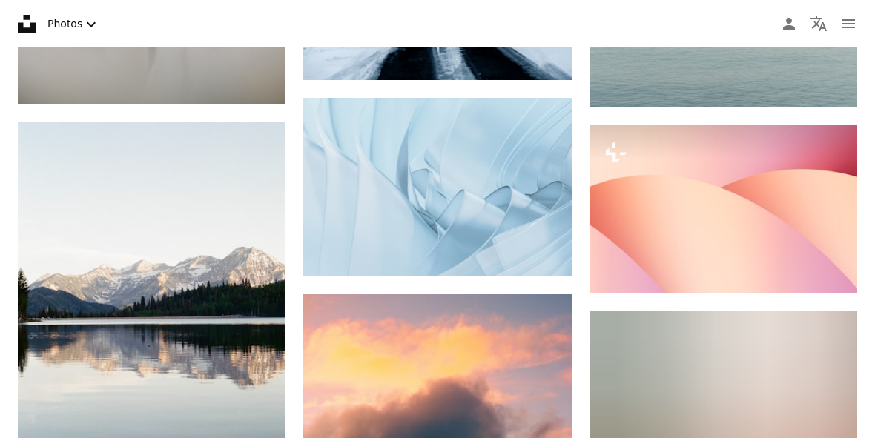
scroll to position [30045, 0]
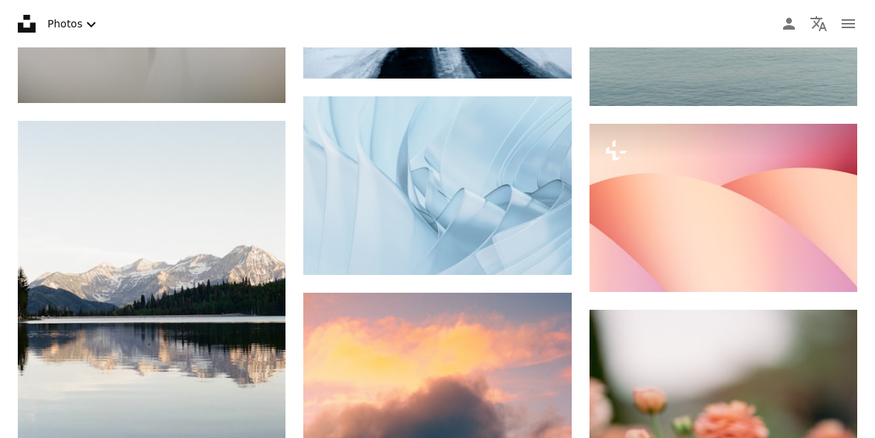
click at [533, 242] on link "Arrow pointing down" at bounding box center [542, 249] width 30 height 24
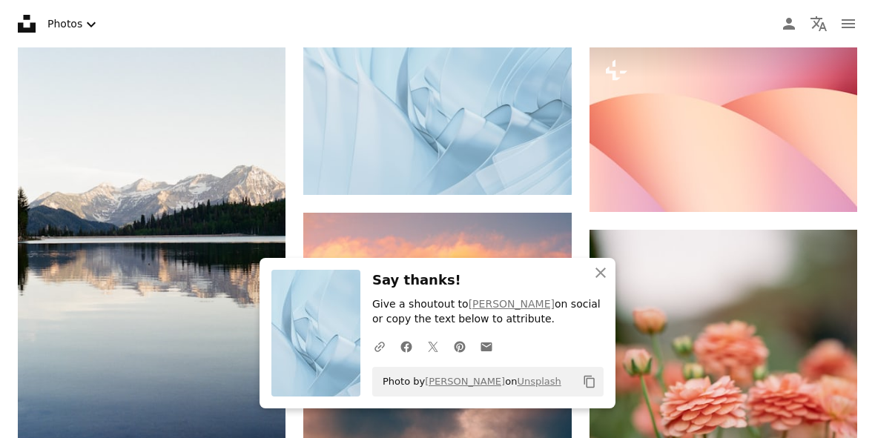
click at [595, 282] on icon "An X shape" at bounding box center [601, 273] width 18 height 18
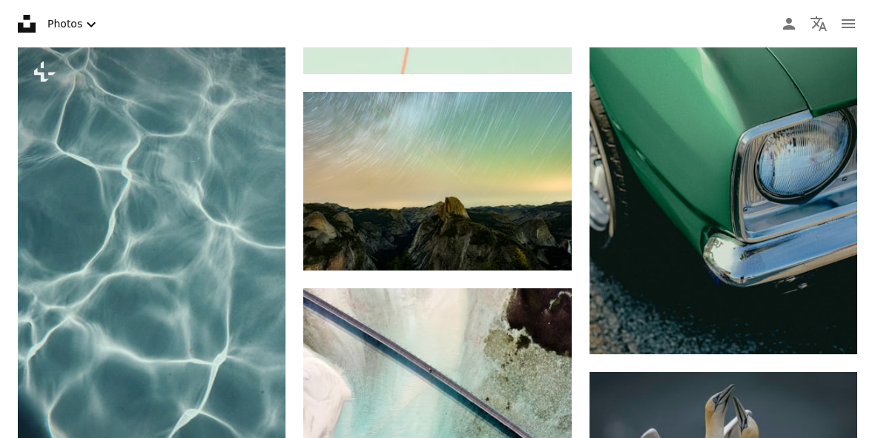
scroll to position [38006, 0]
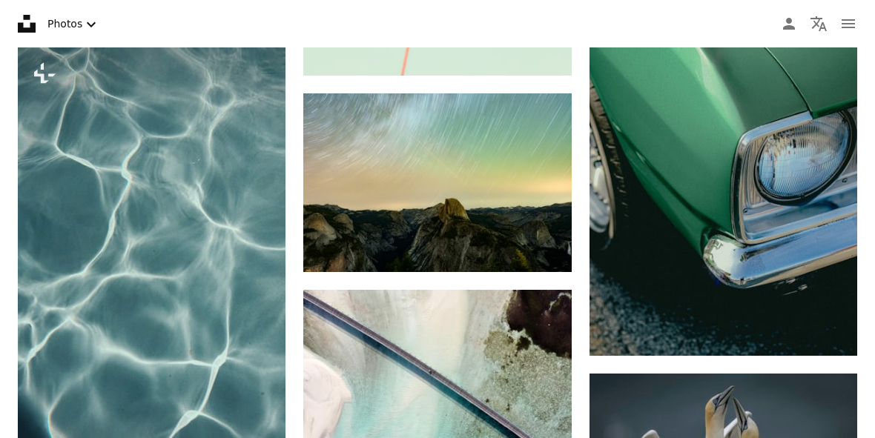
click at [543, 247] on icon "Arrow pointing down" at bounding box center [542, 245] width 12 height 18
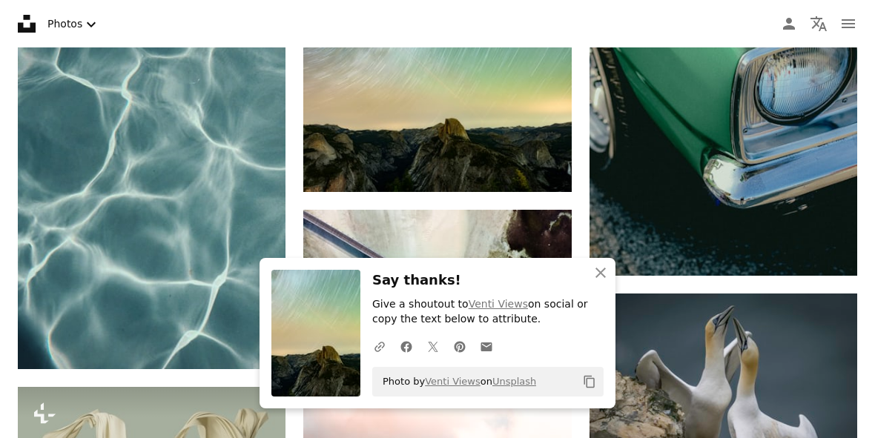
click at [598, 282] on icon "An X shape" at bounding box center [601, 273] width 18 height 18
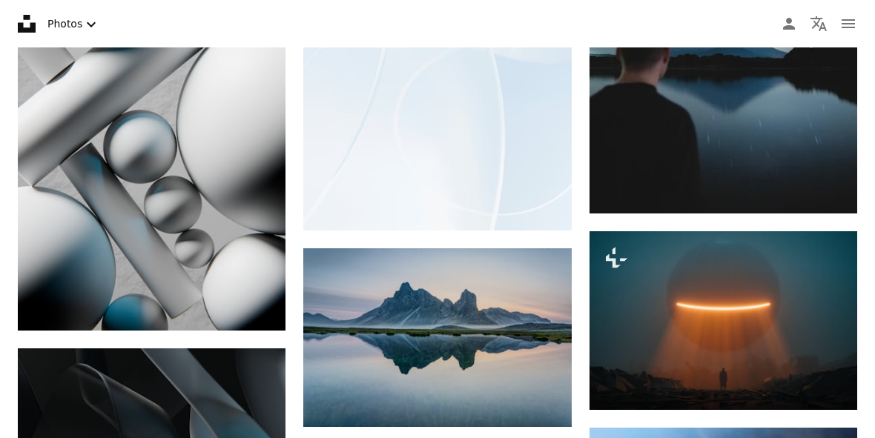
scroll to position [39107, 0]
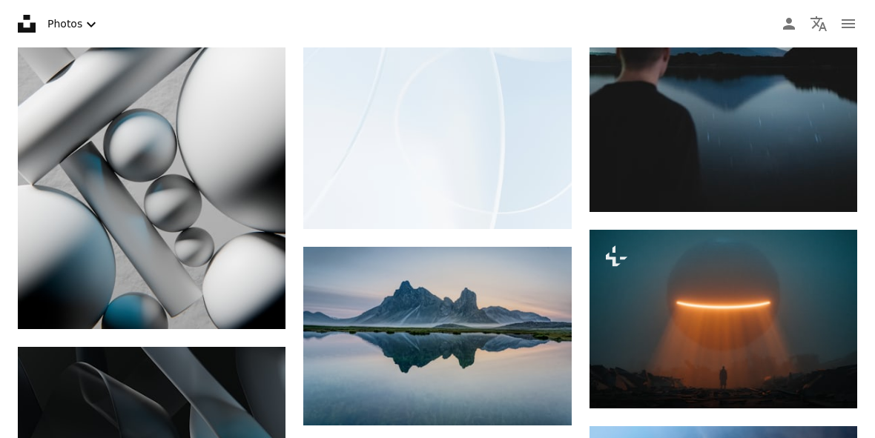
click at [546, 391] on icon "Arrow pointing down" at bounding box center [542, 398] width 12 height 18
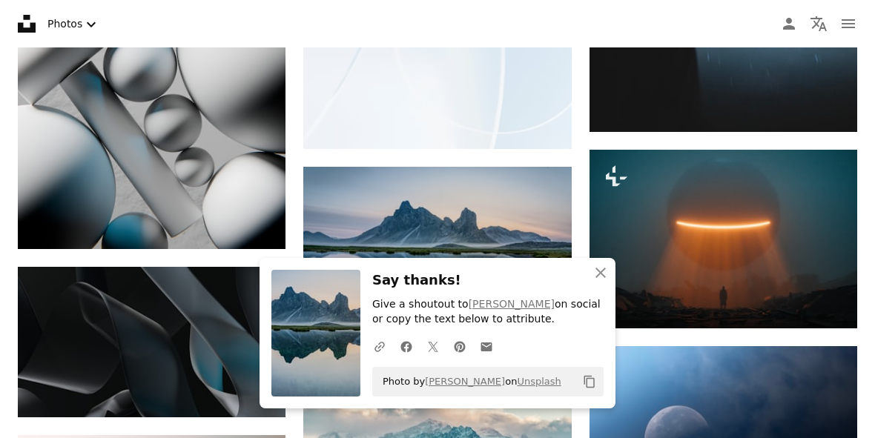
click at [598, 278] on icon "button" at bounding box center [600, 273] width 10 height 10
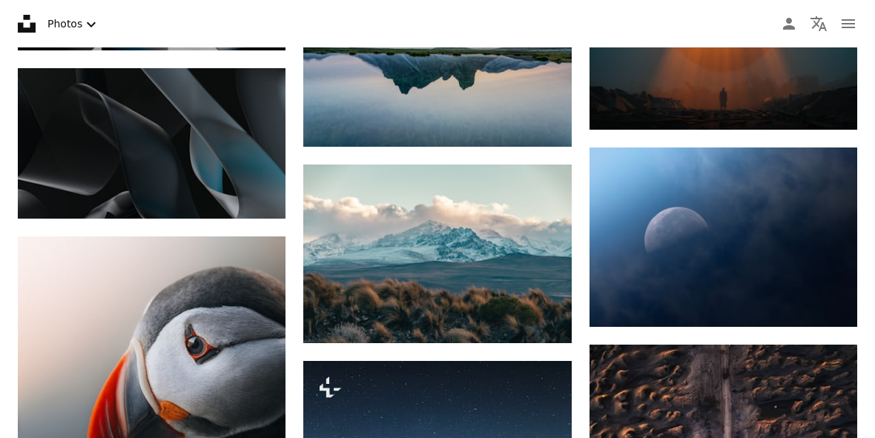
scroll to position [39399, 0]
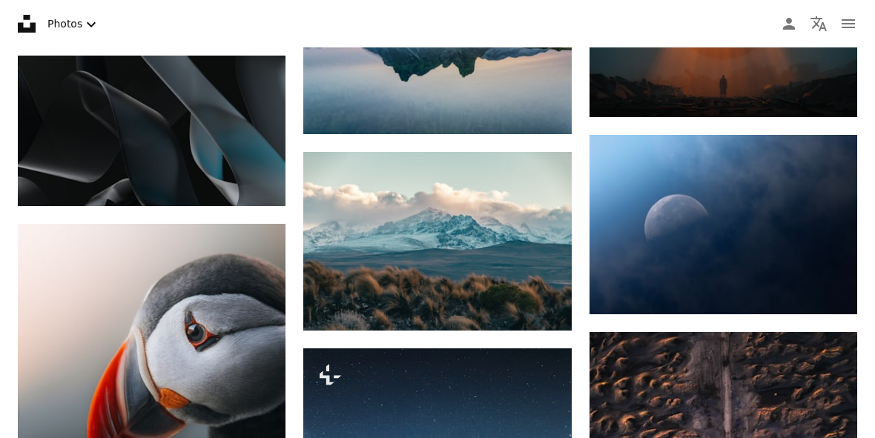
click at [535, 292] on link "Arrow pointing down" at bounding box center [542, 304] width 30 height 24
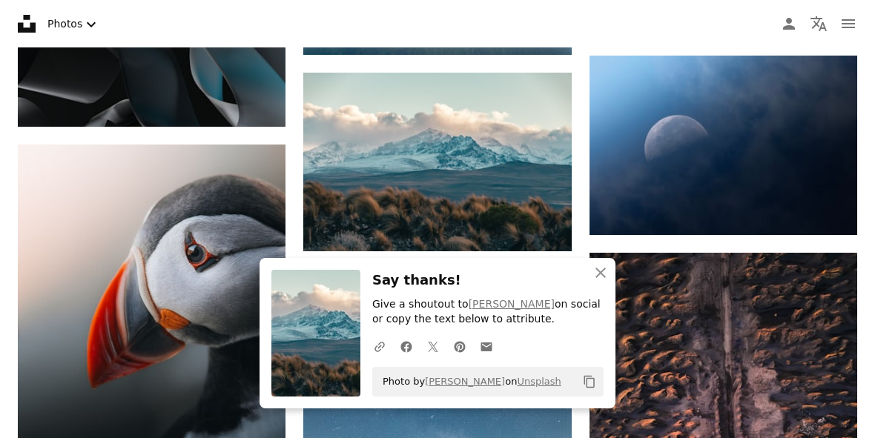
click at [598, 282] on icon "An X shape" at bounding box center [601, 273] width 18 height 18
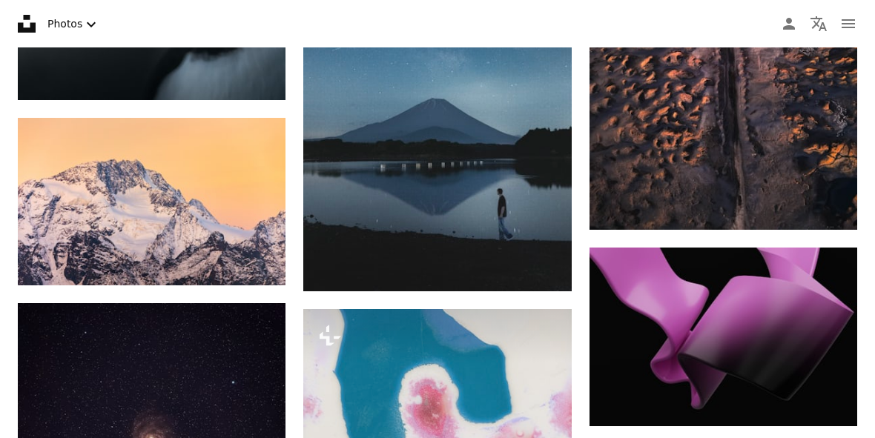
scroll to position [39856, 0]
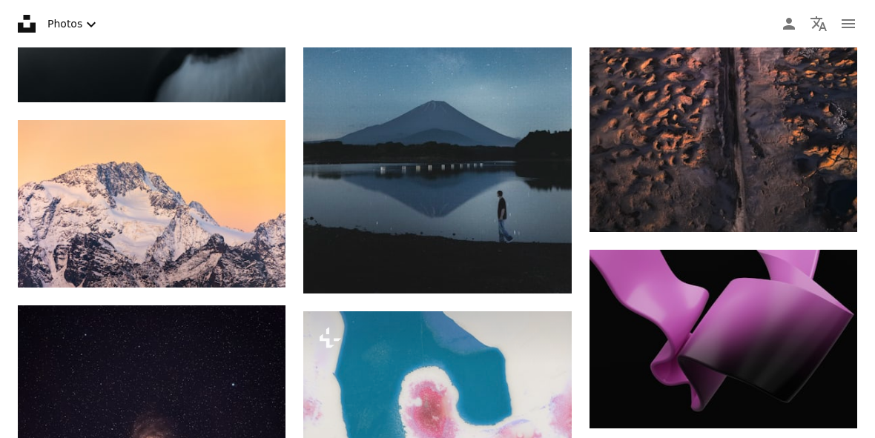
click at [252, 269] on icon "Arrow pointing down" at bounding box center [256, 260] width 12 height 18
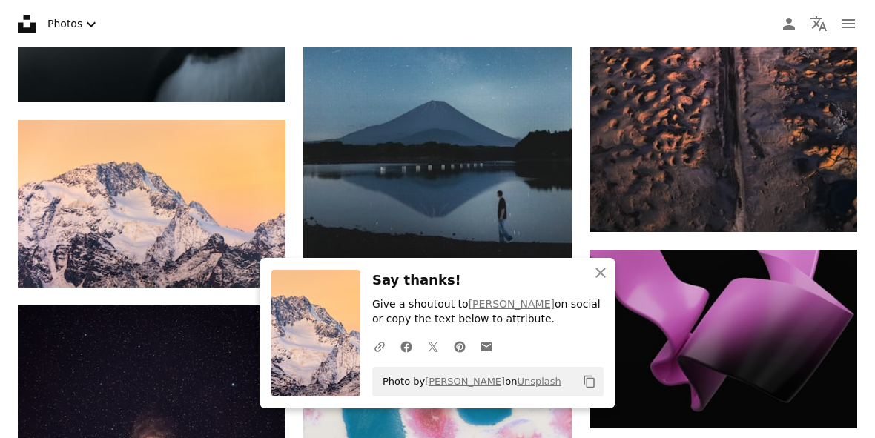
click at [598, 278] on icon "button" at bounding box center [600, 273] width 10 height 10
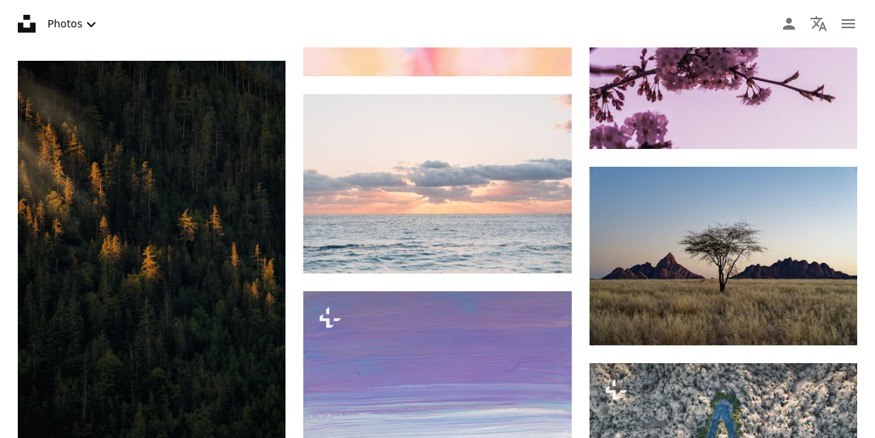
scroll to position [40553, 0]
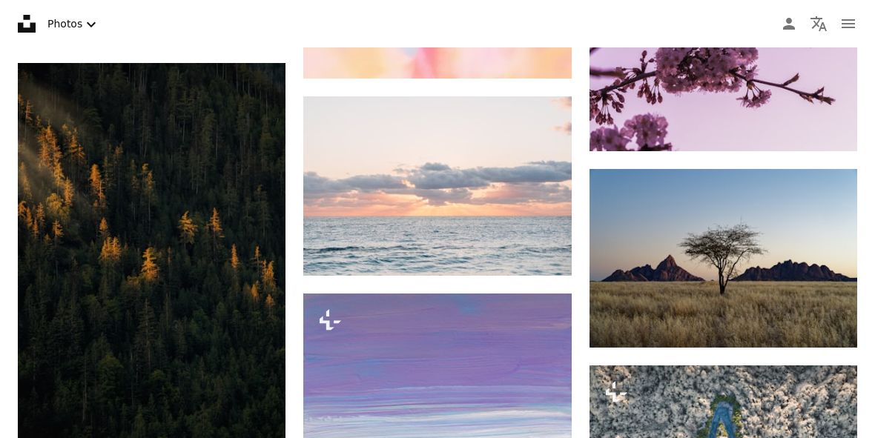
click at [535, 245] on link "Arrow pointing down" at bounding box center [542, 249] width 30 height 24
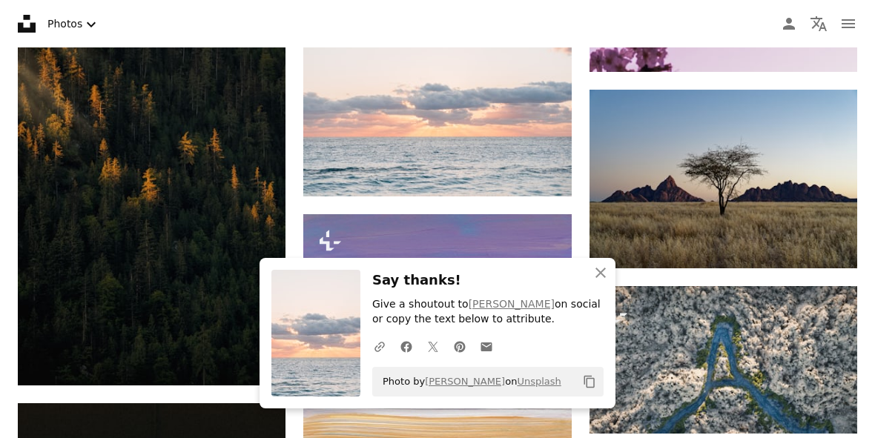
click at [601, 282] on icon "An X shape" at bounding box center [601, 273] width 18 height 18
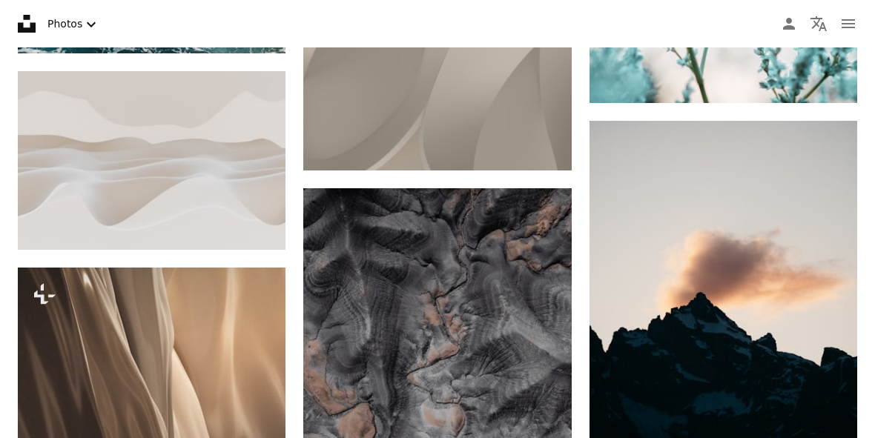
scroll to position [44098, 0]
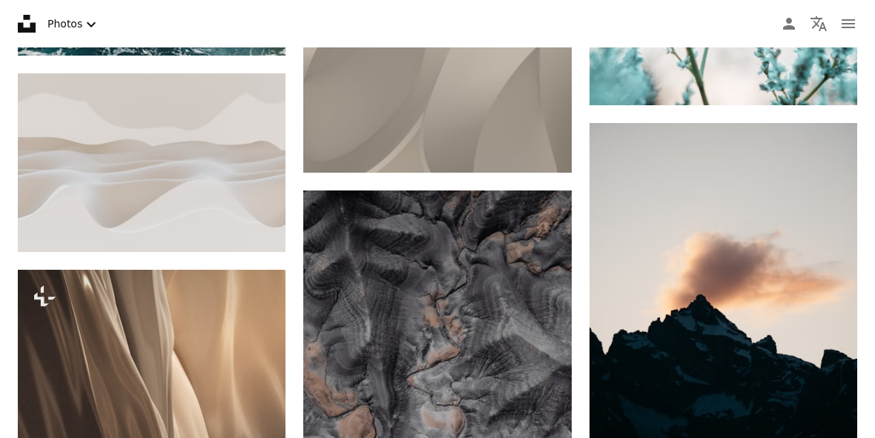
click at [252, 230] on icon "Download" at bounding box center [256, 224] width 10 height 10
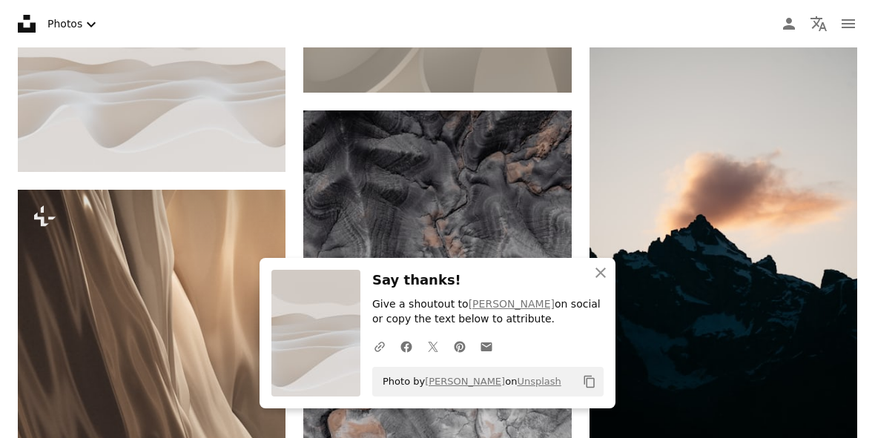
click at [596, 282] on icon "An X shape" at bounding box center [601, 273] width 18 height 18
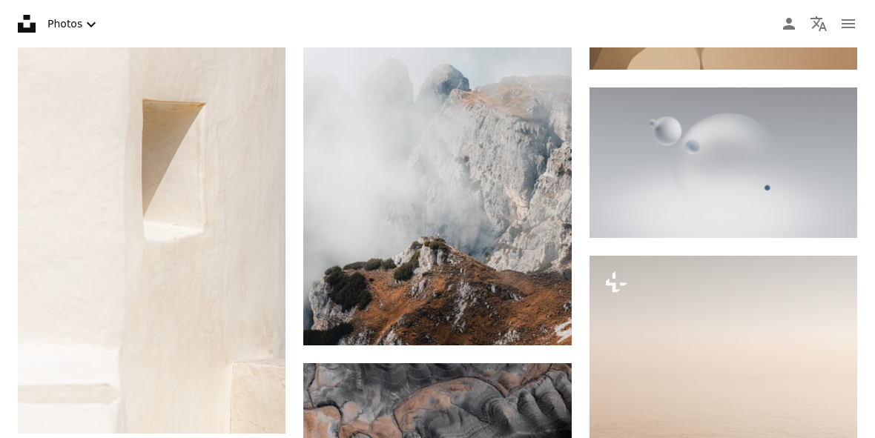
scroll to position [42311, 0]
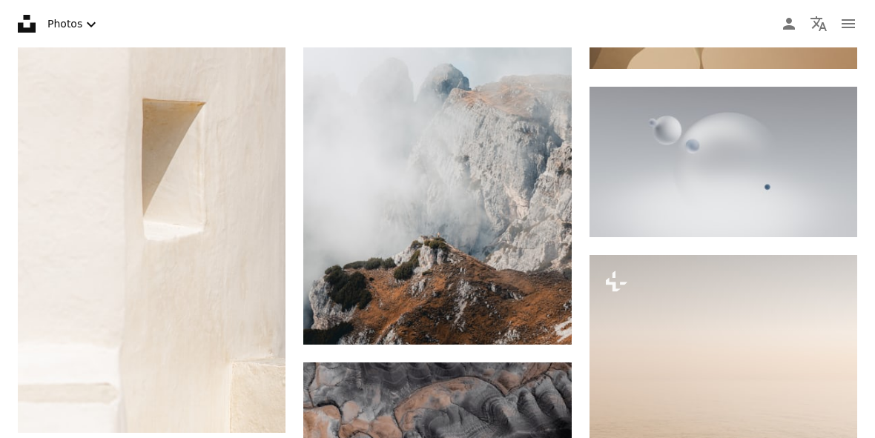
click at [825, 211] on icon "Arrow pointing down" at bounding box center [828, 210] width 12 height 18
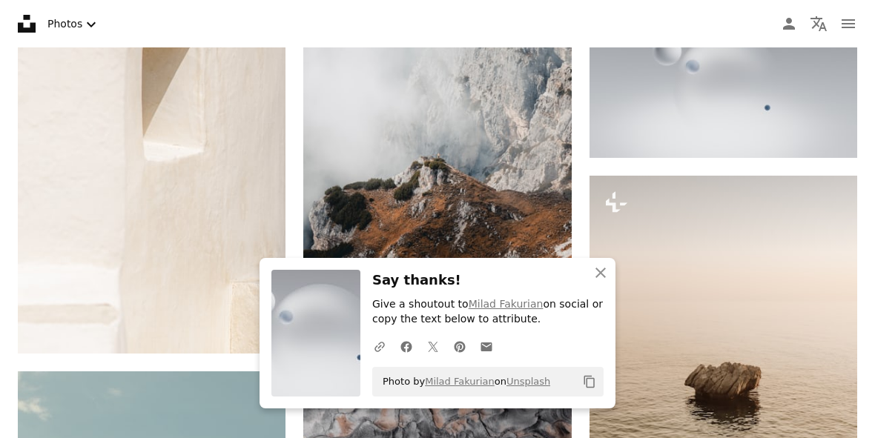
click at [601, 282] on icon "An X shape" at bounding box center [601, 273] width 18 height 18
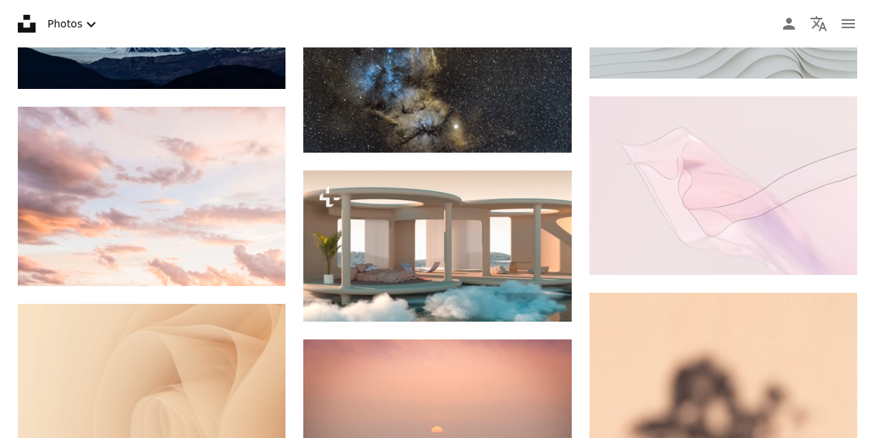
scroll to position [47591, 0]
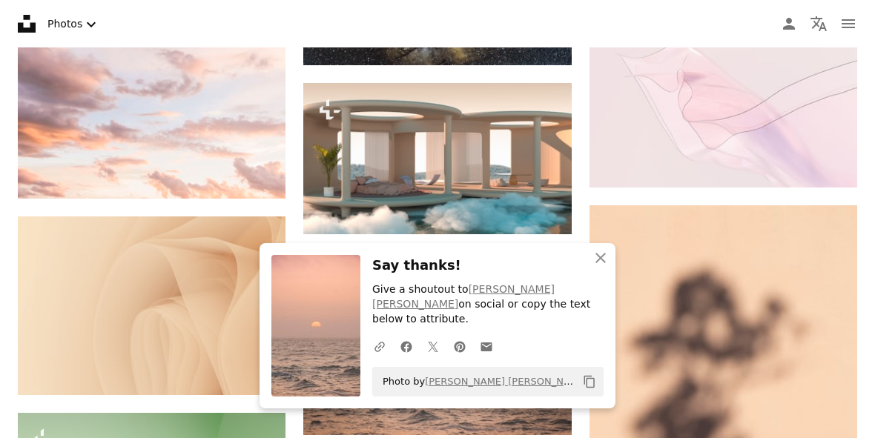
click at [600, 267] on icon "An X shape" at bounding box center [601, 258] width 18 height 18
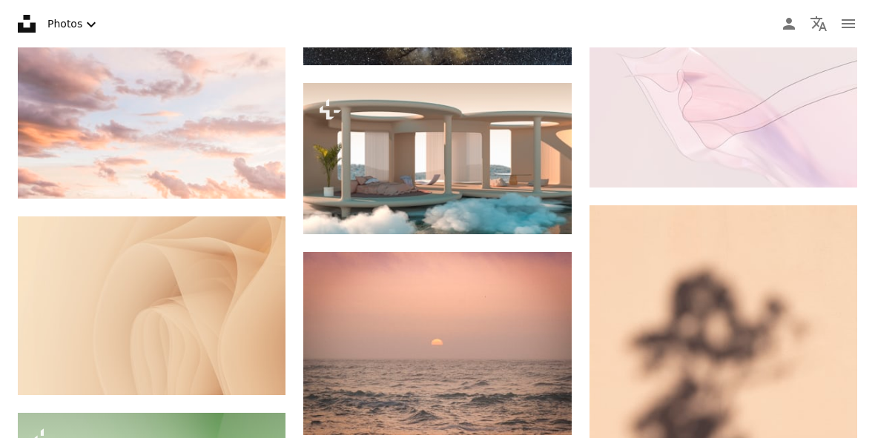
click at [254, 176] on icon "Download" at bounding box center [256, 171] width 10 height 10
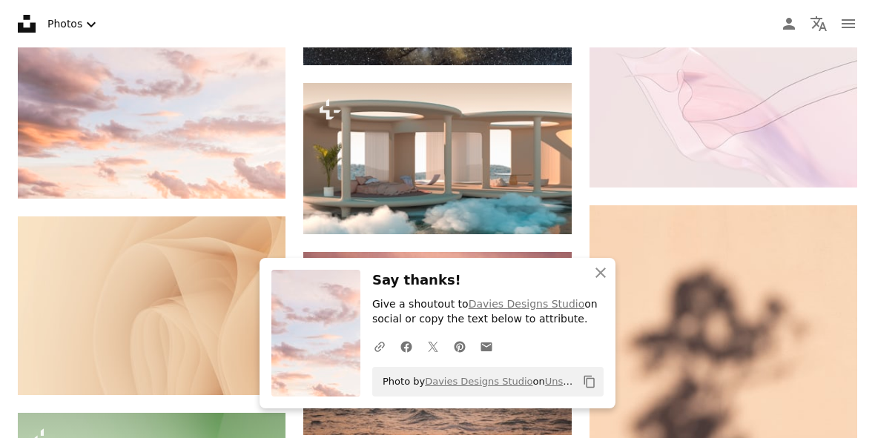
click at [593, 282] on icon "An X shape" at bounding box center [601, 273] width 18 height 18
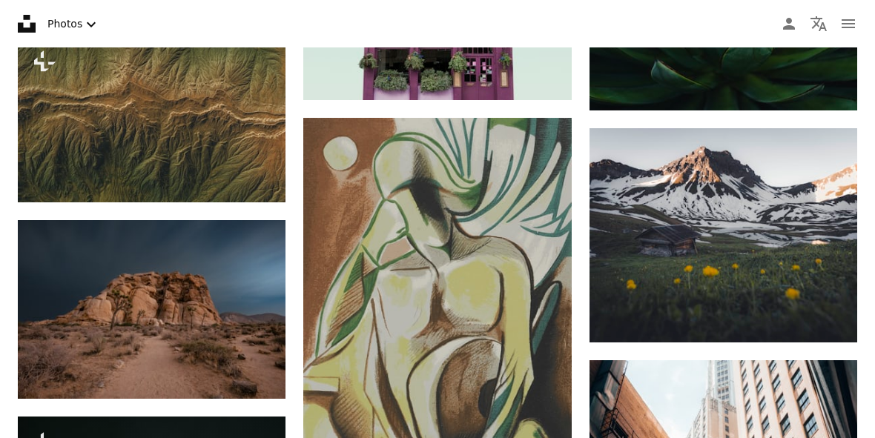
scroll to position [57117, 0]
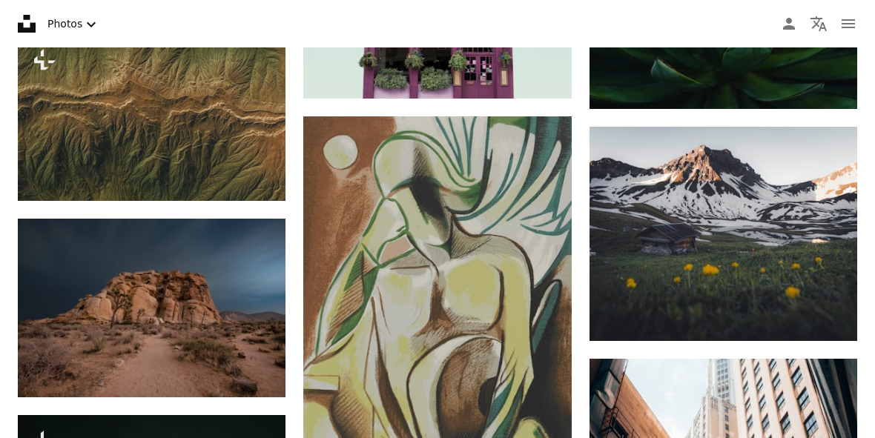
click at [260, 379] on icon "Arrow pointing down" at bounding box center [256, 370] width 12 height 18
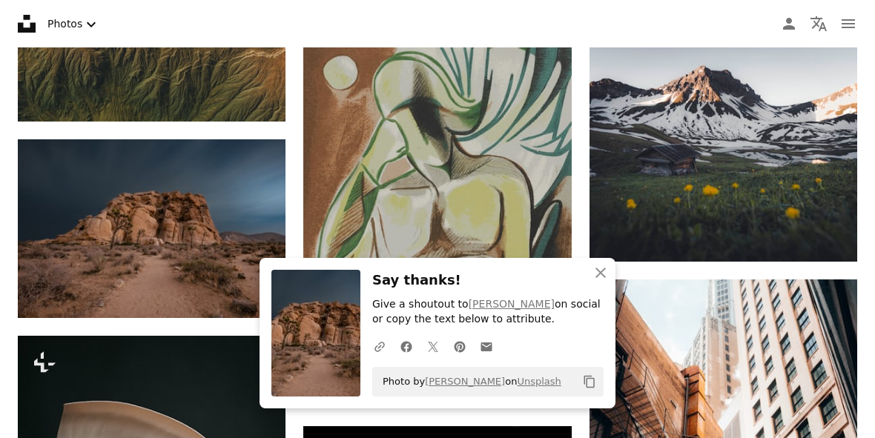
click at [593, 282] on icon "An X shape" at bounding box center [601, 273] width 18 height 18
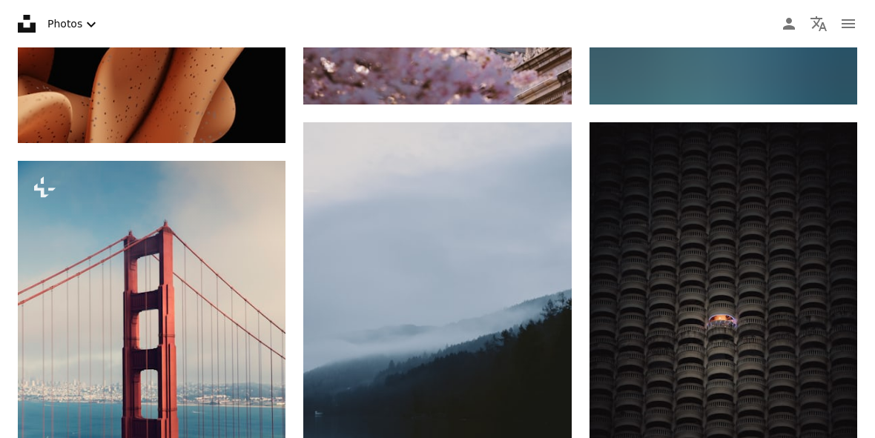
scroll to position [63379, 0]
